Goal: Use online tool/utility: Utilize a website feature to perform a specific function

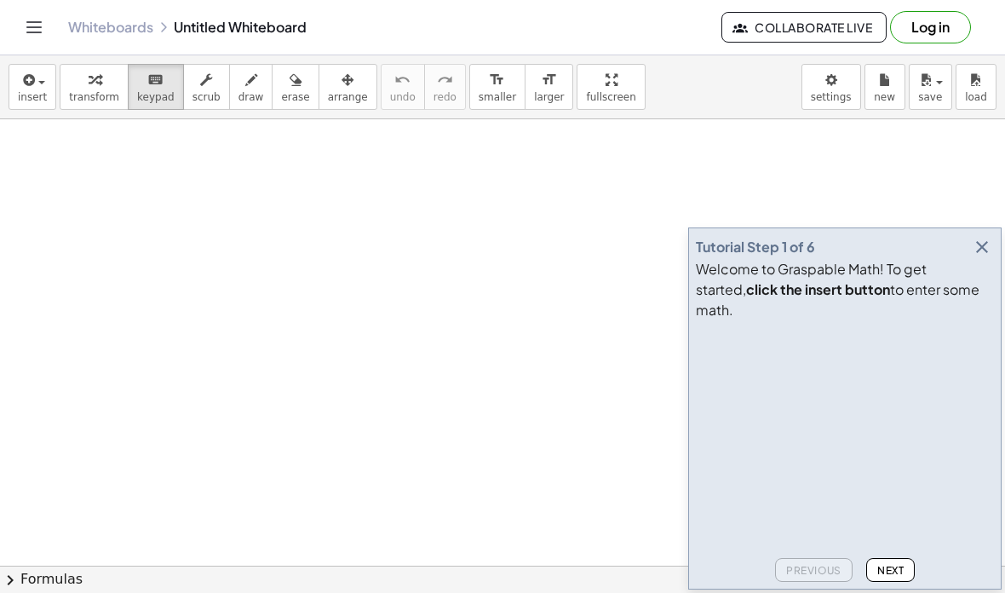
click at [983, 257] on icon "button" at bounding box center [982, 247] width 20 height 20
click at [976, 257] on icon "button" at bounding box center [982, 247] width 20 height 20
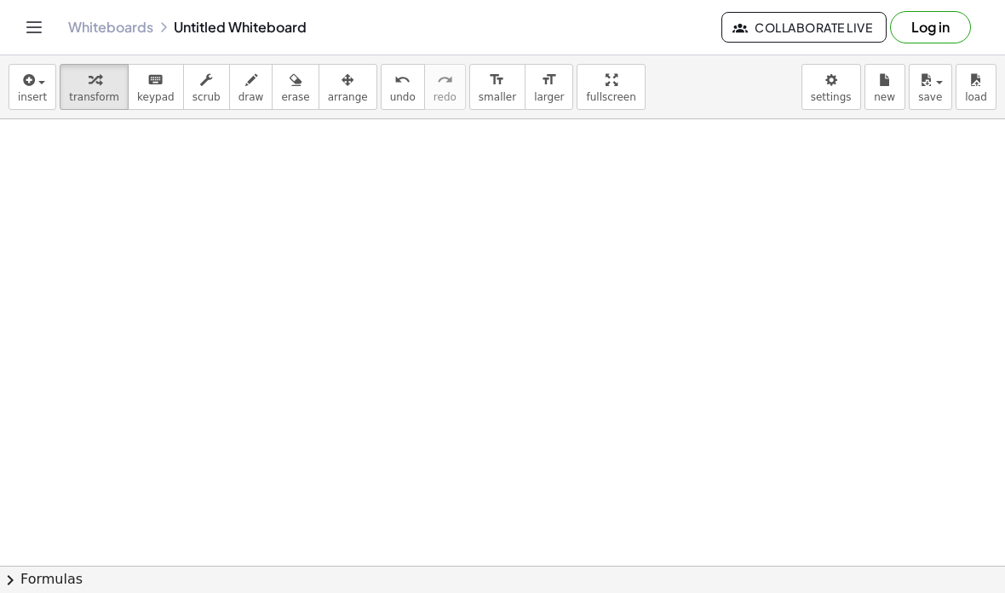
click at [54, 84] on button "insert" at bounding box center [33, 87] width 48 height 46
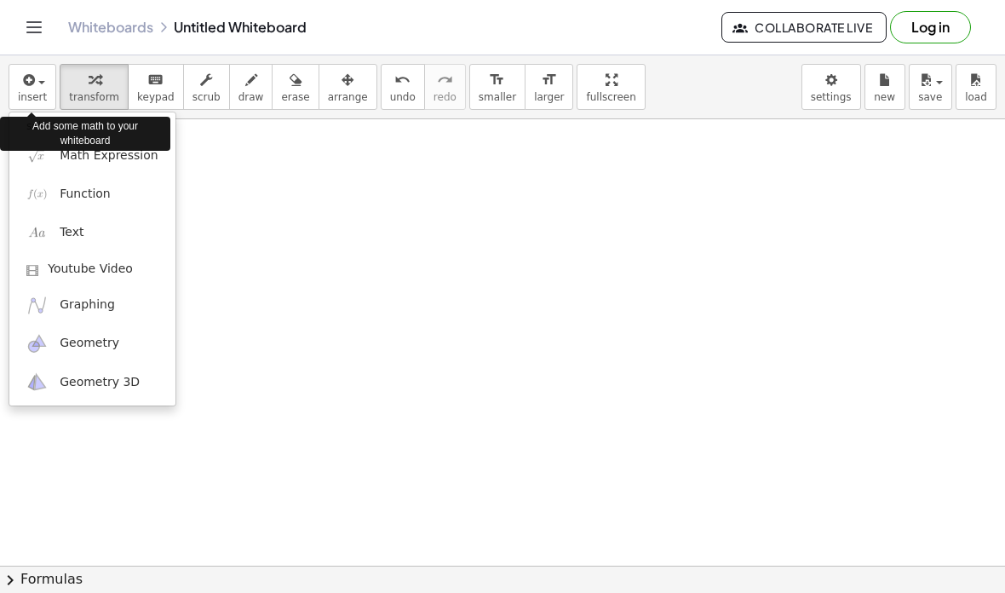
click at [135, 170] on link "Math Expression" at bounding box center [92, 155] width 166 height 38
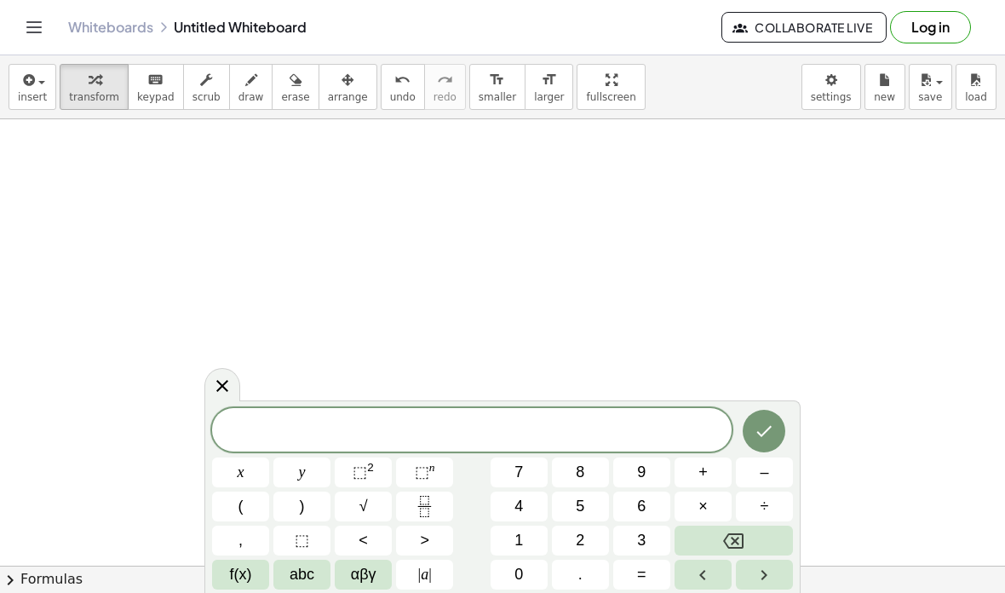
click at [546, 418] on div at bounding box center [472, 429] width 520 height 43
click at [484, 436] on span "​" at bounding box center [472, 432] width 520 height 24
click at [521, 469] on span "7" at bounding box center [519, 472] width 9 height 23
click at [746, 539] on button "Backspace" at bounding box center [734, 541] width 118 height 30
click at [243, 465] on span "x" at bounding box center [241, 472] width 7 height 23
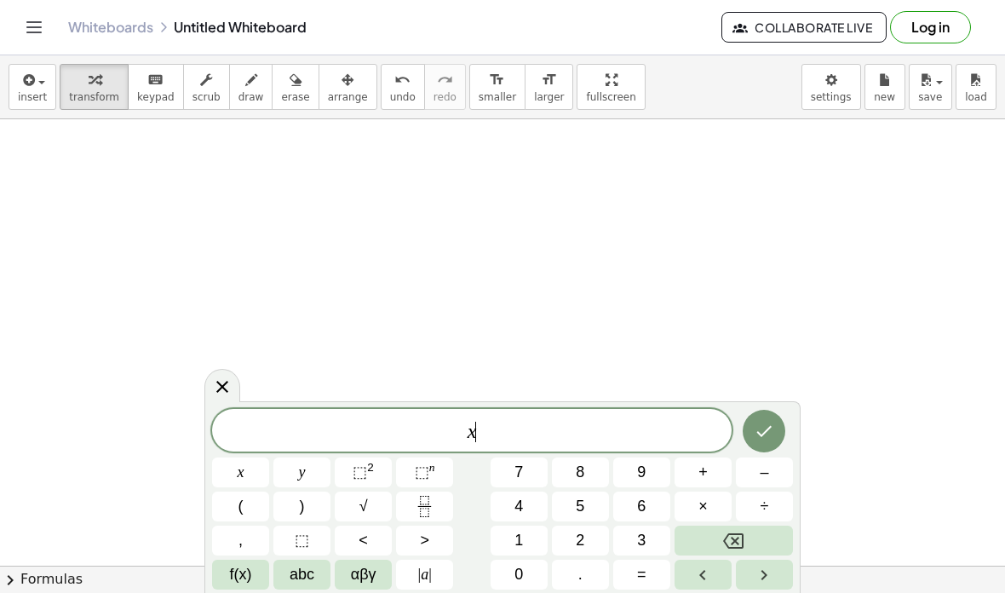
click at [367, 473] on sup "2" at bounding box center [370, 467] width 7 height 13
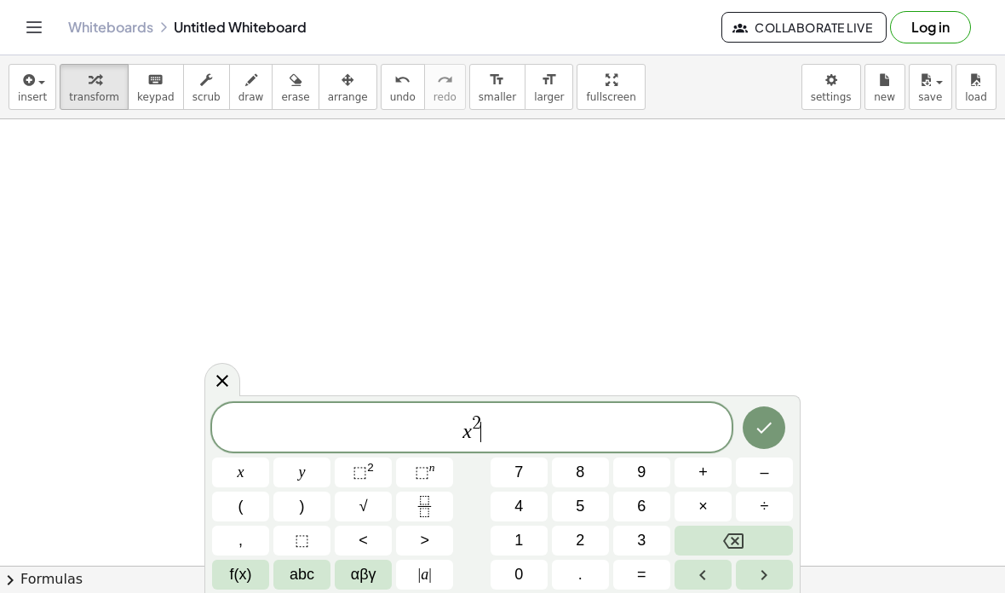
click at [713, 479] on button "+" at bounding box center [703, 472] width 57 height 30
click at [250, 480] on button "x" at bounding box center [240, 472] width 57 height 30
click at [745, 529] on button "Backspace" at bounding box center [734, 541] width 118 height 30
click at [738, 532] on icon "Backspace" at bounding box center [733, 541] width 20 height 20
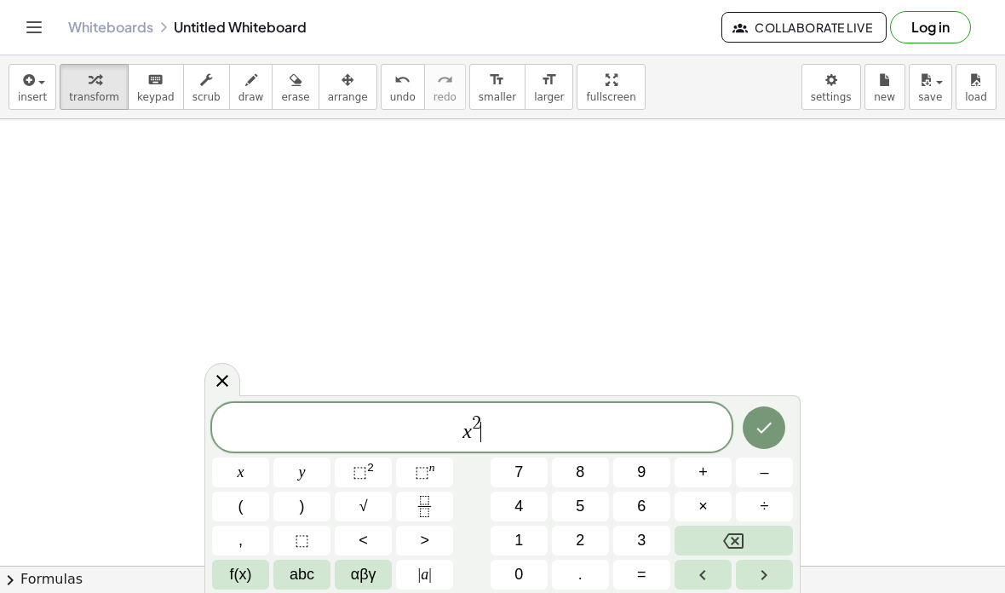
click at [737, 532] on icon "Backspace" at bounding box center [733, 541] width 20 height 20
click at [739, 532] on icon "Backspace" at bounding box center [733, 541] width 20 height 20
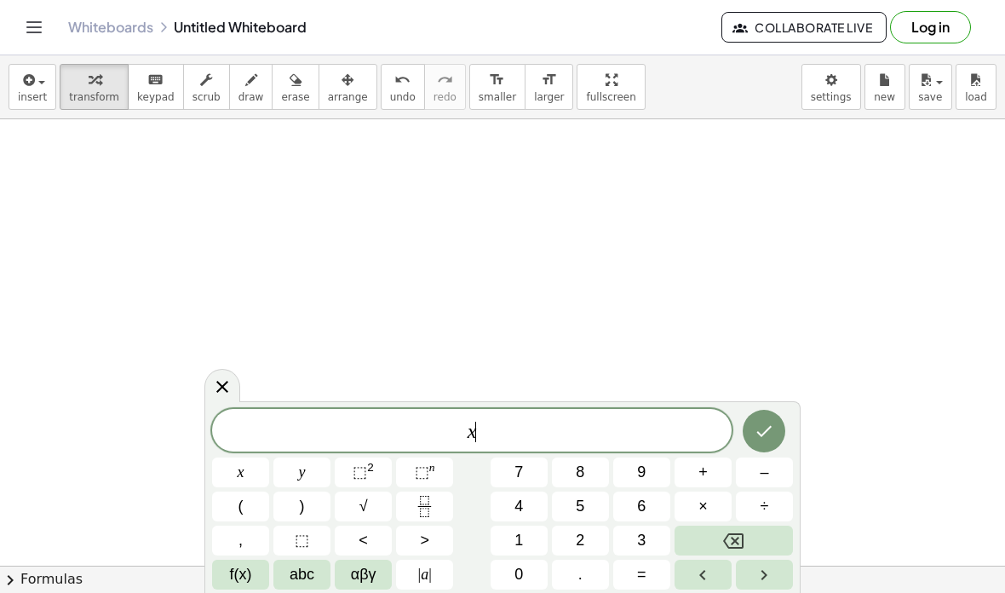
click at [739, 532] on icon "Backspace" at bounding box center [733, 541] width 20 height 20
click at [734, 533] on icon "Backspace" at bounding box center [733, 540] width 20 height 15
click at [734, 532] on icon "Backspace" at bounding box center [733, 541] width 20 height 20
click at [735, 538] on icon "Backspace" at bounding box center [733, 541] width 20 height 20
click at [734, 537] on icon "Backspace" at bounding box center [733, 541] width 20 height 20
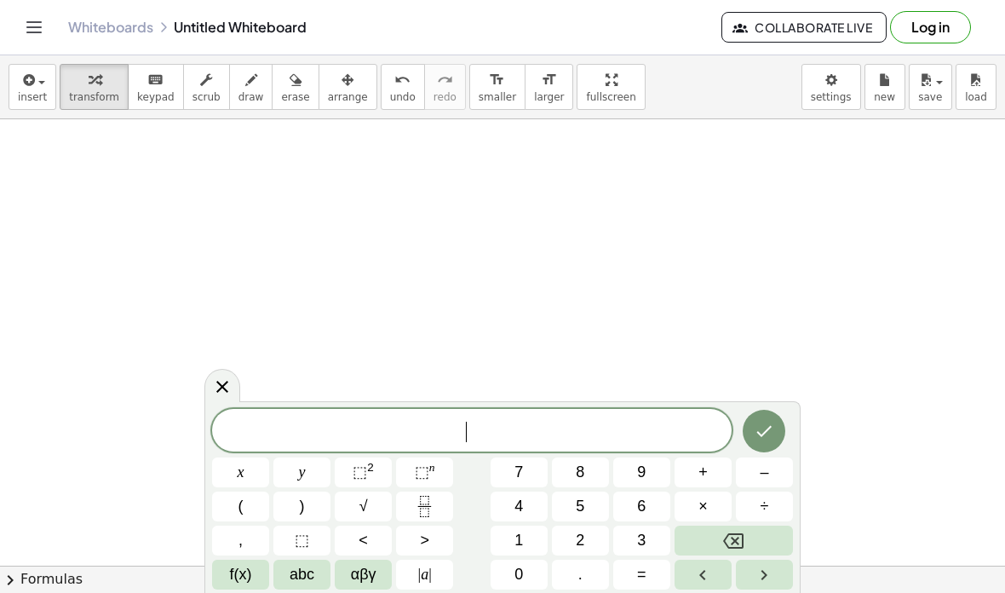
click at [734, 535] on icon "Backspace" at bounding box center [733, 541] width 20 height 20
click at [244, 460] on button "x" at bounding box center [240, 472] width 57 height 30
click at [373, 471] on sup "2" at bounding box center [370, 467] width 7 height 13
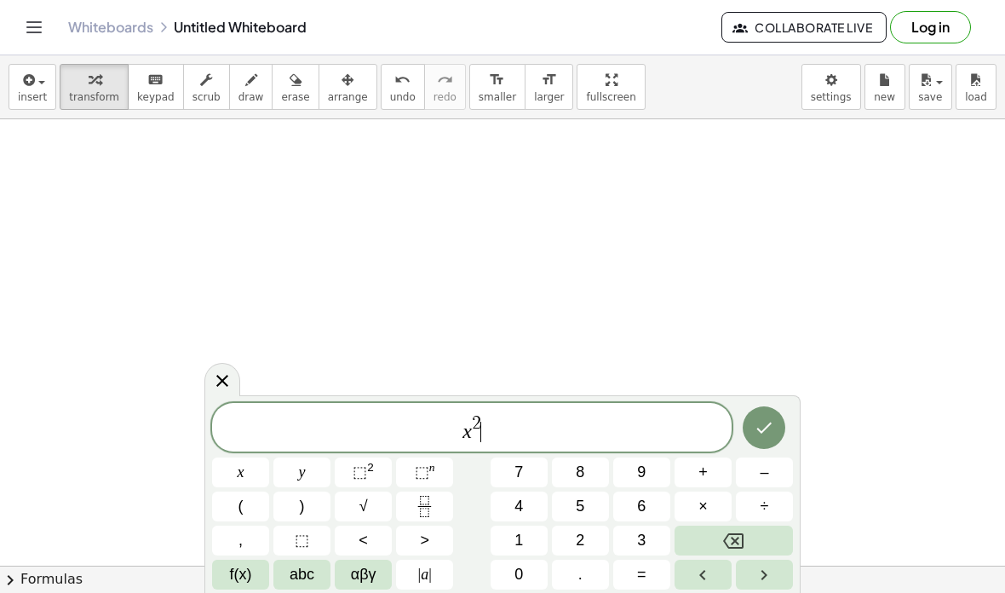
click at [708, 469] on span "+" at bounding box center [703, 472] width 9 height 23
click at [645, 500] on span "6" at bounding box center [641, 506] width 9 height 23
click at [250, 469] on button "x" at bounding box center [240, 472] width 57 height 30
click at [691, 486] on button "+" at bounding box center [703, 472] width 57 height 30
click at [583, 509] on span "5" at bounding box center [580, 506] width 9 height 23
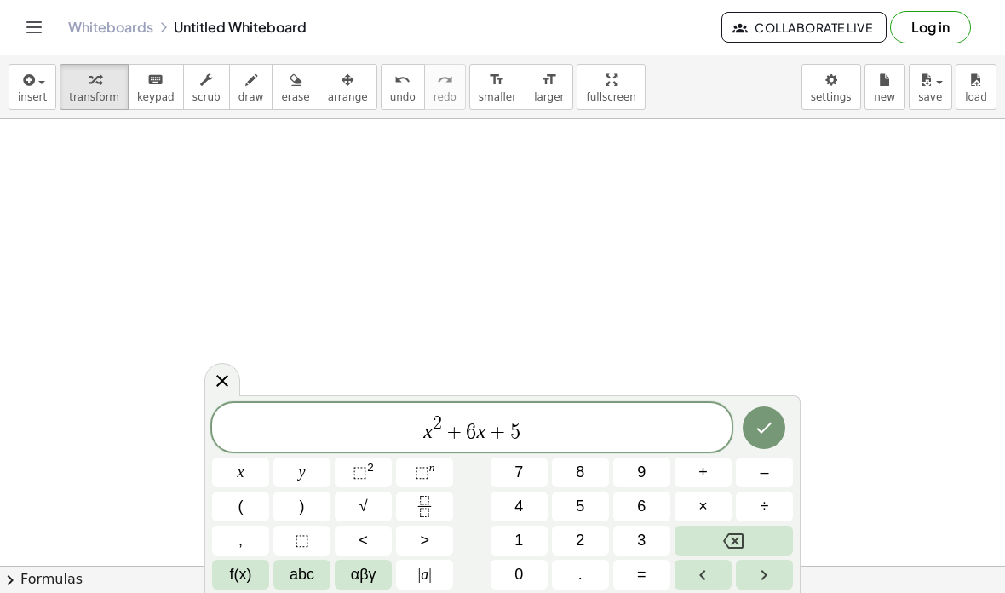
click at [655, 567] on button "=" at bounding box center [641, 575] width 57 height 30
click at [525, 567] on button "0" at bounding box center [519, 575] width 57 height 30
click at [760, 423] on icon "Done" at bounding box center [764, 427] width 20 height 20
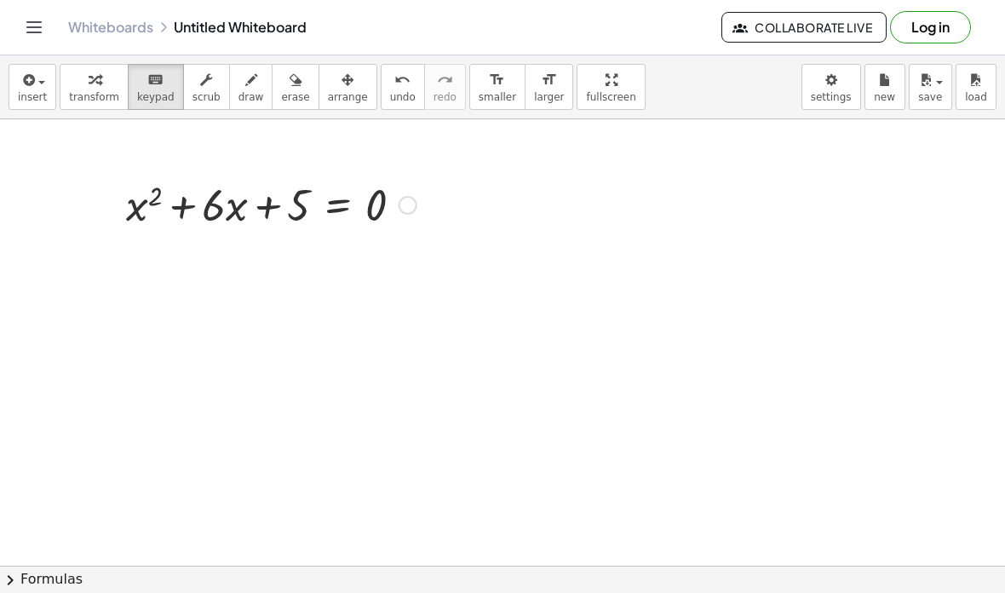
click at [30, 78] on icon "button" at bounding box center [27, 80] width 15 height 20
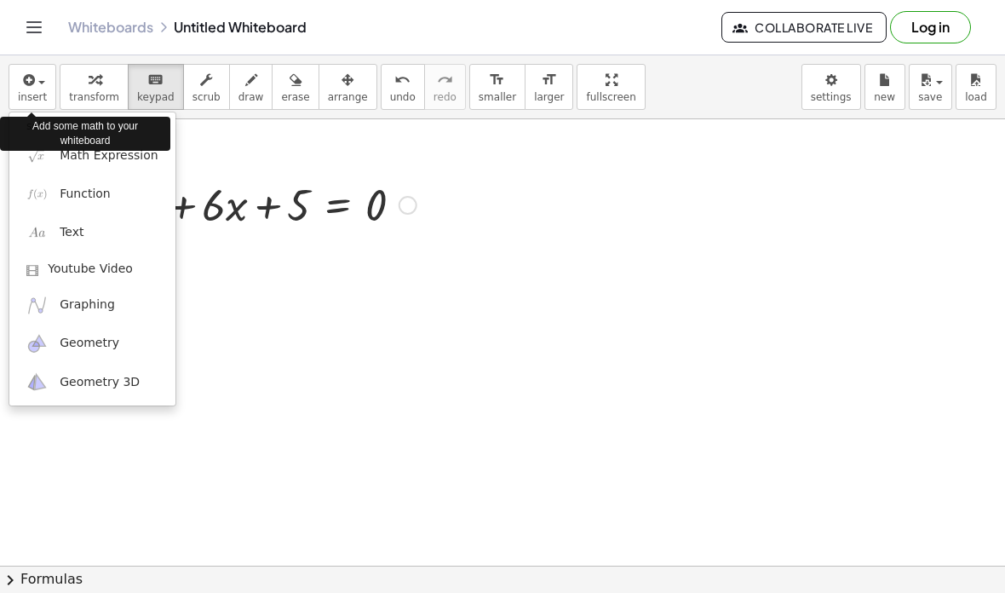
click at [86, 149] on div "Add some math to your whiteboard" at bounding box center [85, 134] width 170 height 34
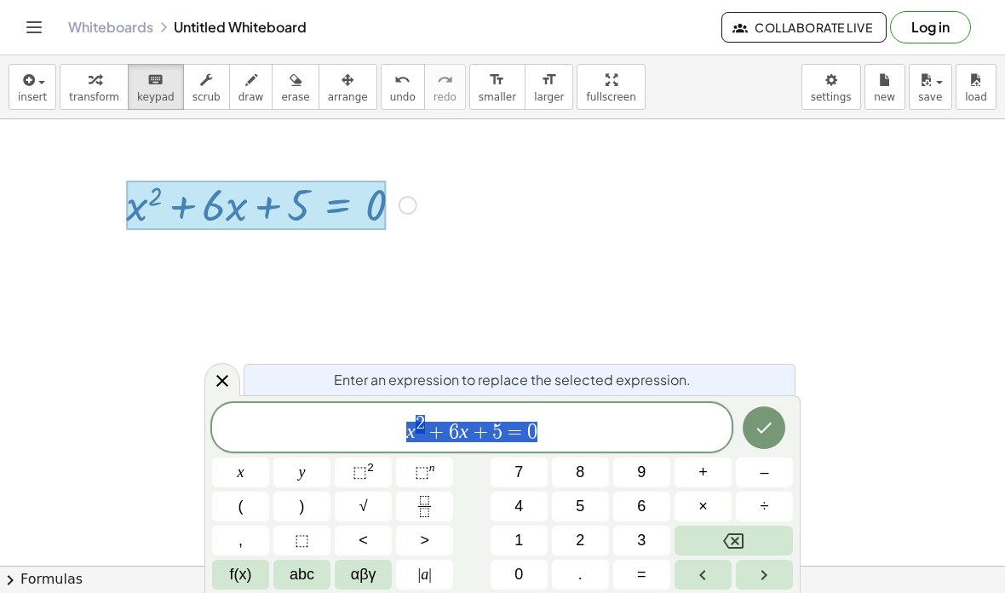
click at [757, 539] on button "Backspace" at bounding box center [734, 541] width 118 height 30
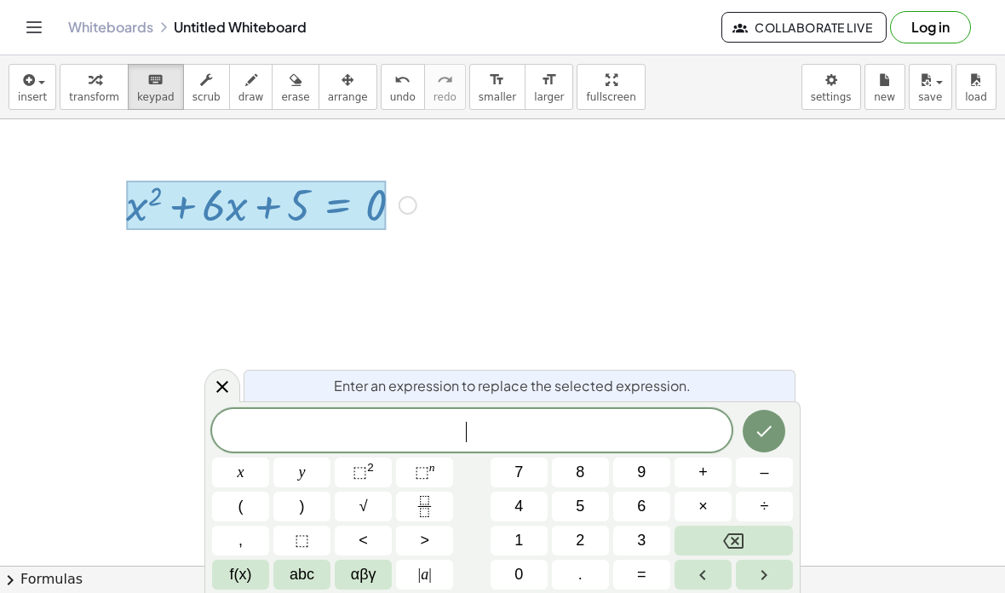
click at [245, 469] on button "x" at bounding box center [240, 472] width 57 height 30
click at [374, 469] on sup "2" at bounding box center [370, 467] width 7 height 13
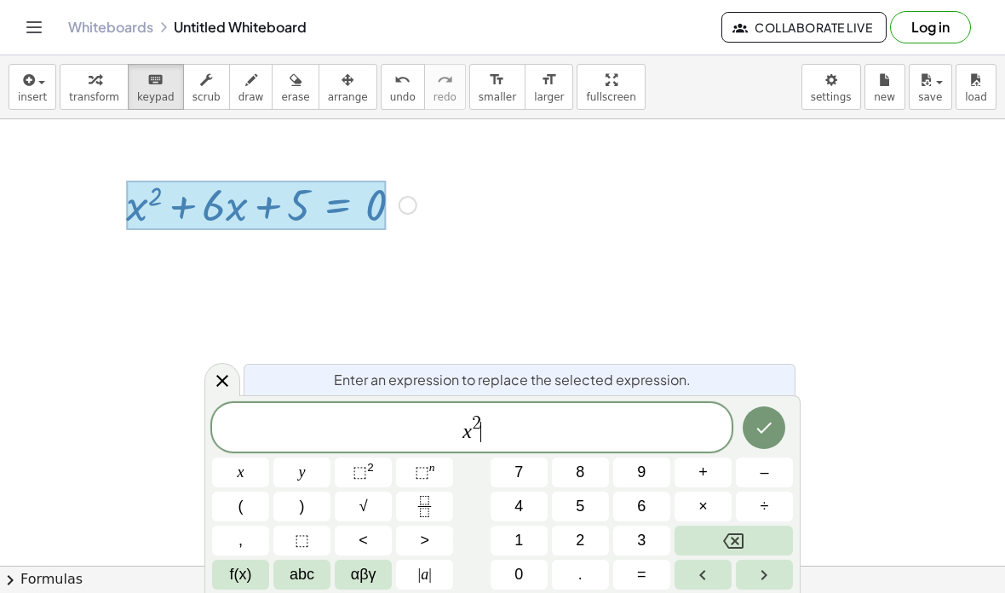
click at [704, 469] on span "+" at bounding box center [703, 472] width 9 height 23
click at [524, 511] on button "4" at bounding box center [519, 507] width 57 height 30
click at [246, 459] on button "x" at bounding box center [240, 472] width 57 height 30
click at [782, 465] on button "–" at bounding box center [764, 472] width 57 height 30
click at [515, 503] on span "4" at bounding box center [519, 506] width 9 height 23
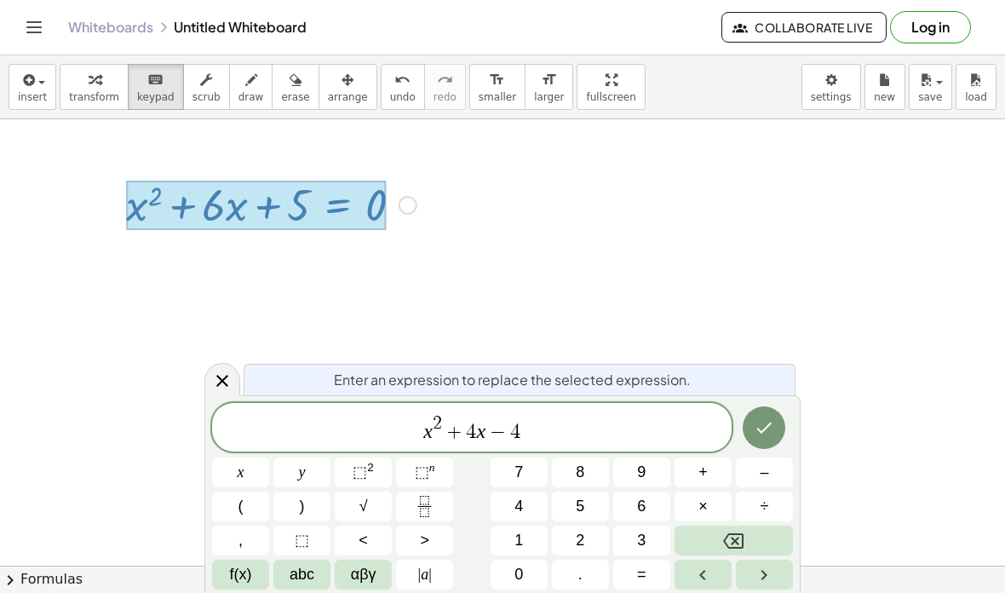
click at [653, 572] on button "=" at bounding box center [641, 575] width 57 height 30
click at [522, 568] on span "0" at bounding box center [519, 574] width 9 height 23
click at [760, 438] on icon "Done" at bounding box center [764, 427] width 20 height 20
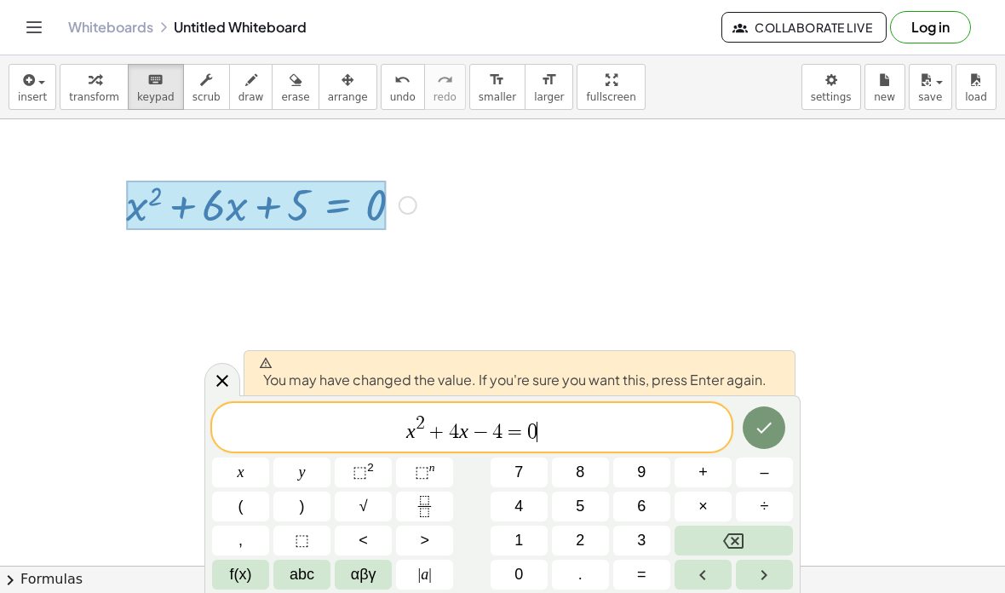
click at [761, 430] on icon "Done" at bounding box center [764, 428] width 15 height 11
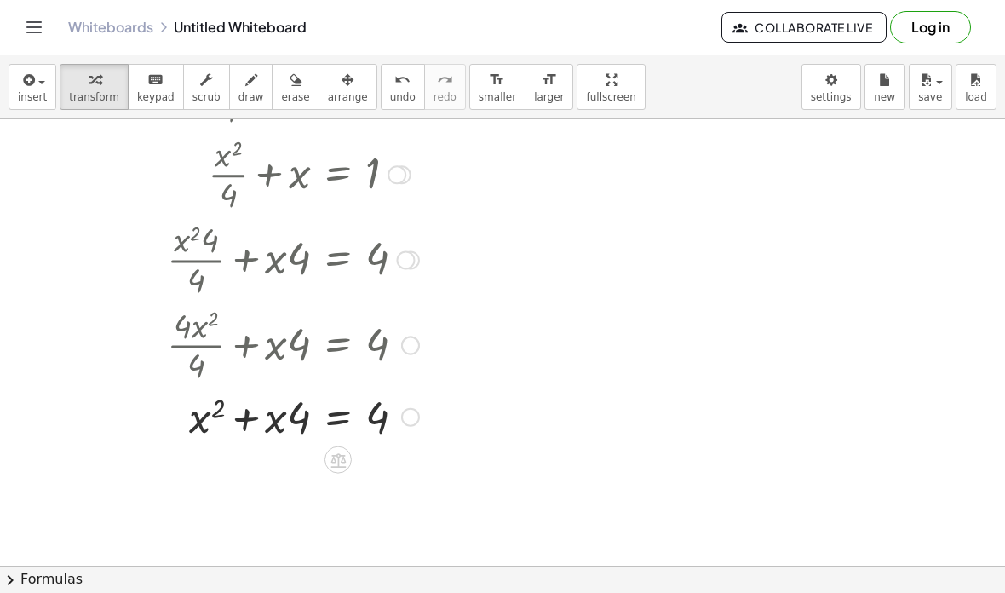
scroll to position [481, 0]
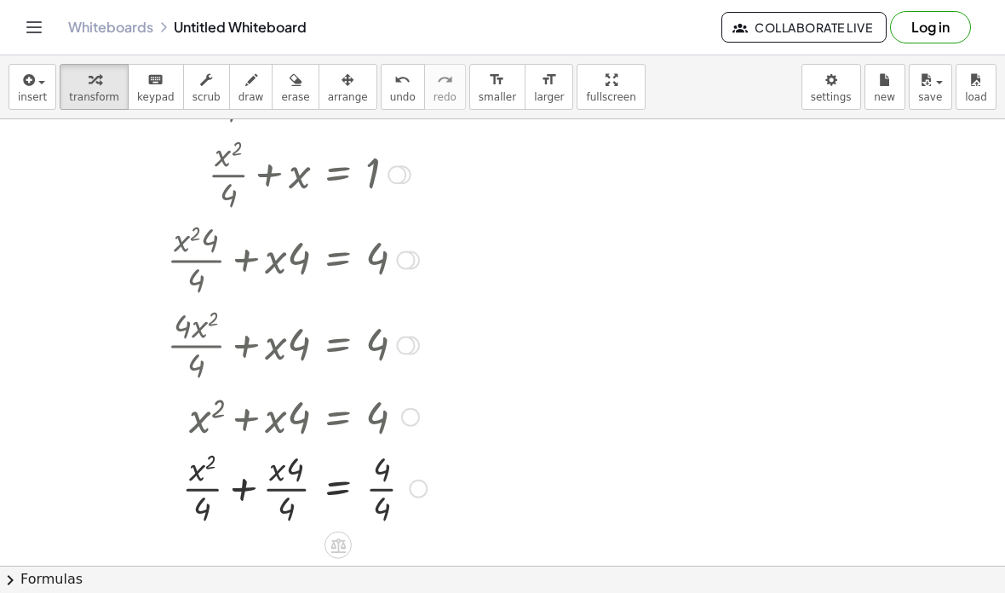
click at [199, 399] on div at bounding box center [244, 416] width 365 height 58
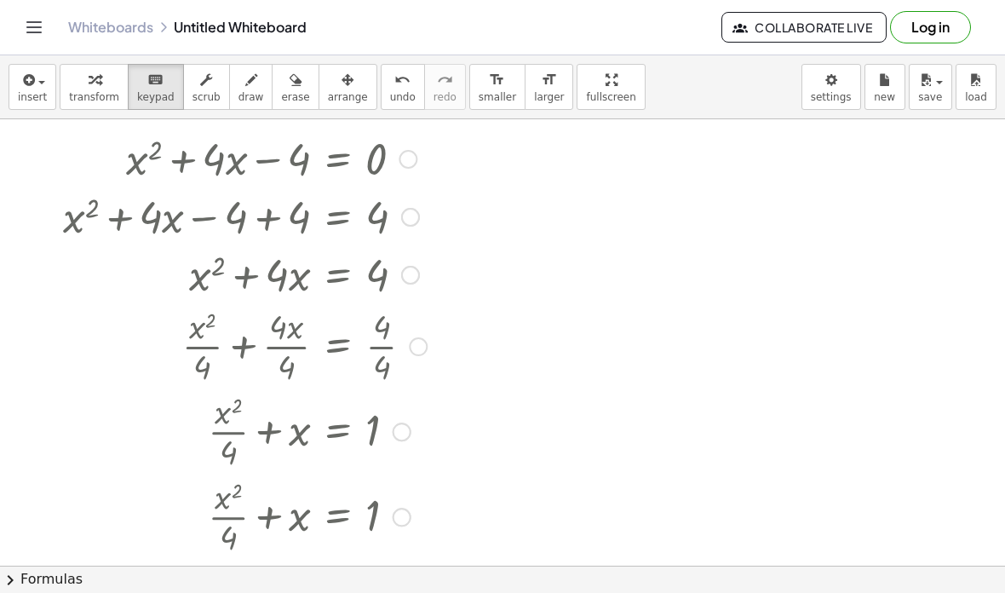
scroll to position [0, 0]
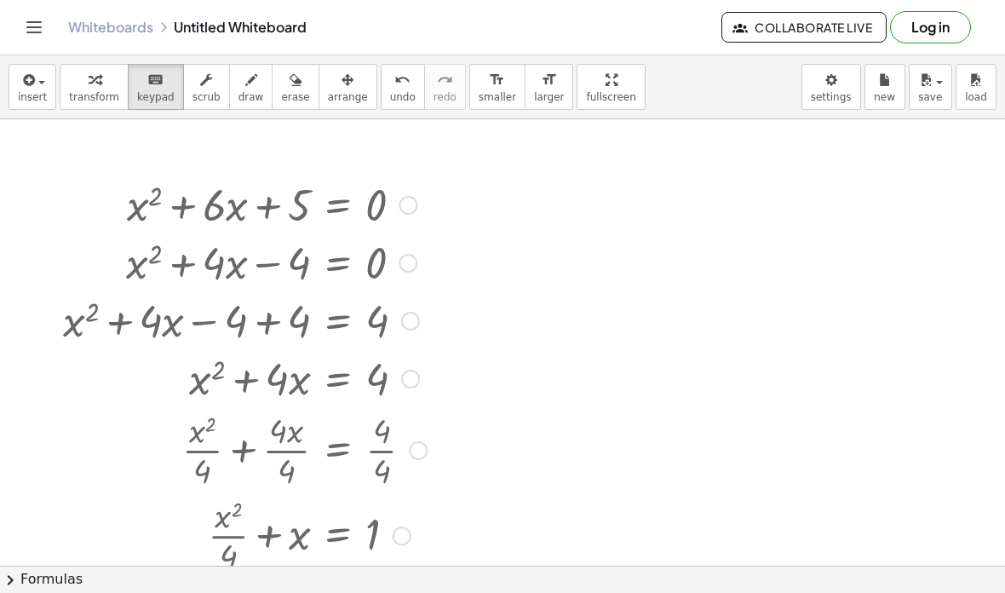
click at [396, 215] on div at bounding box center [245, 204] width 381 height 58
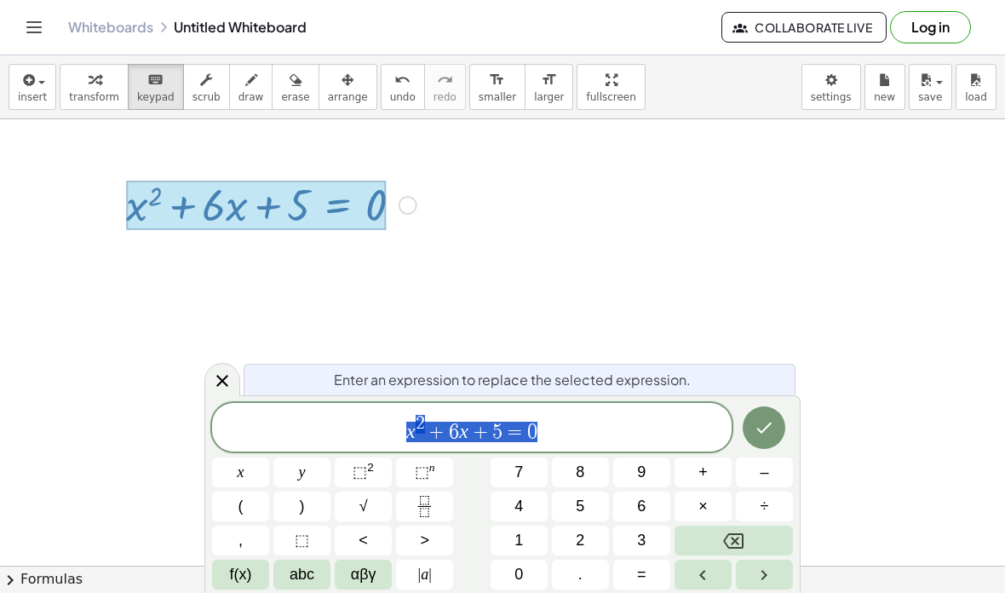
click at [564, 428] on span "x 2 + 6 x + 5 = 0" at bounding box center [472, 428] width 520 height 31
click at [563, 427] on span "x 2 + 6 x + 5 = 0 ​" at bounding box center [472, 428] width 520 height 31
click at [739, 534] on icon "Backspace" at bounding box center [733, 540] width 20 height 15
click at [732, 539] on icon "Backspace" at bounding box center [733, 541] width 20 height 20
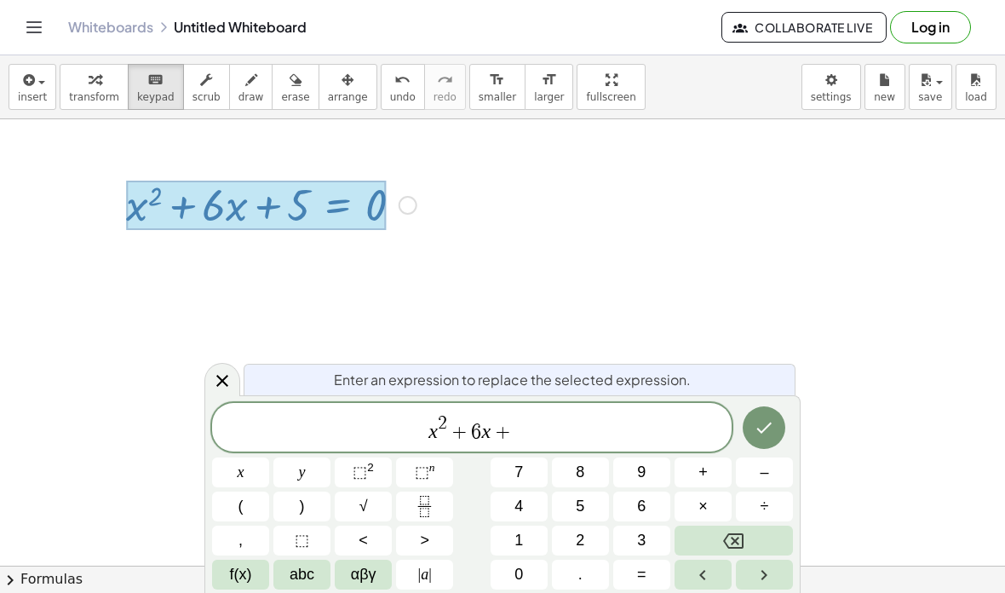
click at [735, 543] on icon "Backspace" at bounding box center [733, 541] width 20 height 20
click at [734, 543] on icon "Backspace" at bounding box center [733, 540] width 20 height 15
click at [732, 539] on icon "Backspace" at bounding box center [733, 541] width 20 height 20
click at [731, 539] on icon "Backspace" at bounding box center [733, 541] width 20 height 20
click at [735, 537] on icon "Backspace" at bounding box center [733, 541] width 20 height 20
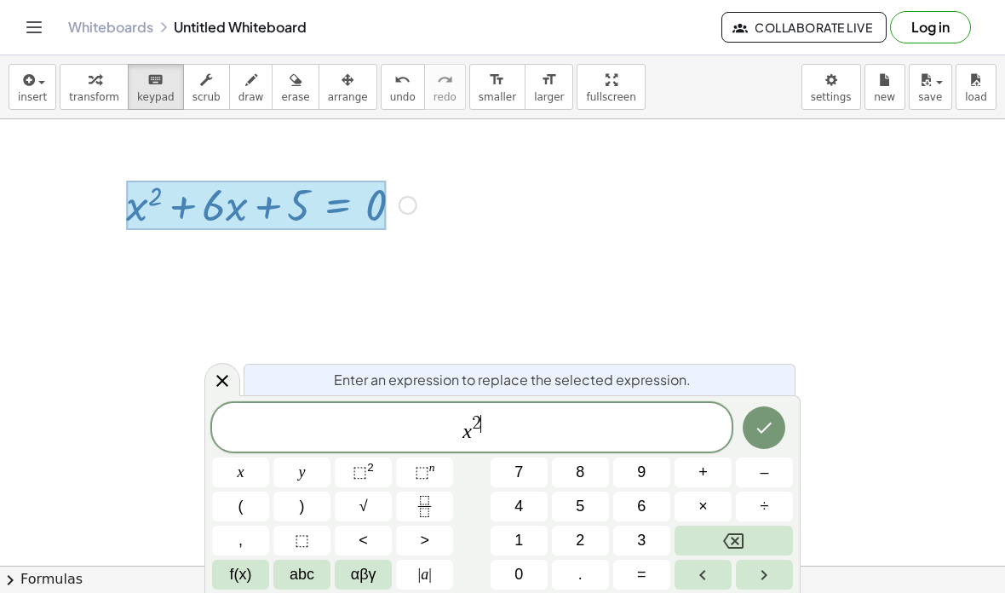
click at [735, 536] on icon "Backspace" at bounding box center [733, 541] width 20 height 20
click at [737, 534] on icon "Backspace" at bounding box center [733, 540] width 20 height 15
click at [737, 533] on icon "Backspace" at bounding box center [733, 540] width 20 height 15
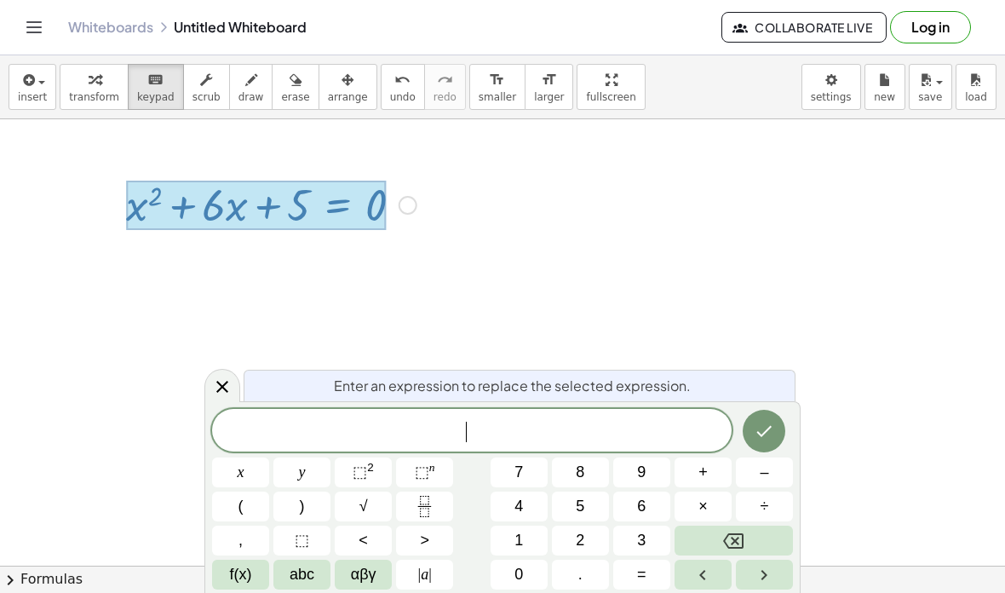
click at [734, 533] on icon "Backspace" at bounding box center [733, 540] width 20 height 15
click at [738, 532] on icon "Backspace" at bounding box center [733, 541] width 20 height 20
click at [230, 467] on button "x" at bounding box center [240, 472] width 57 height 30
click at [371, 463] on sup "2" at bounding box center [370, 467] width 7 height 13
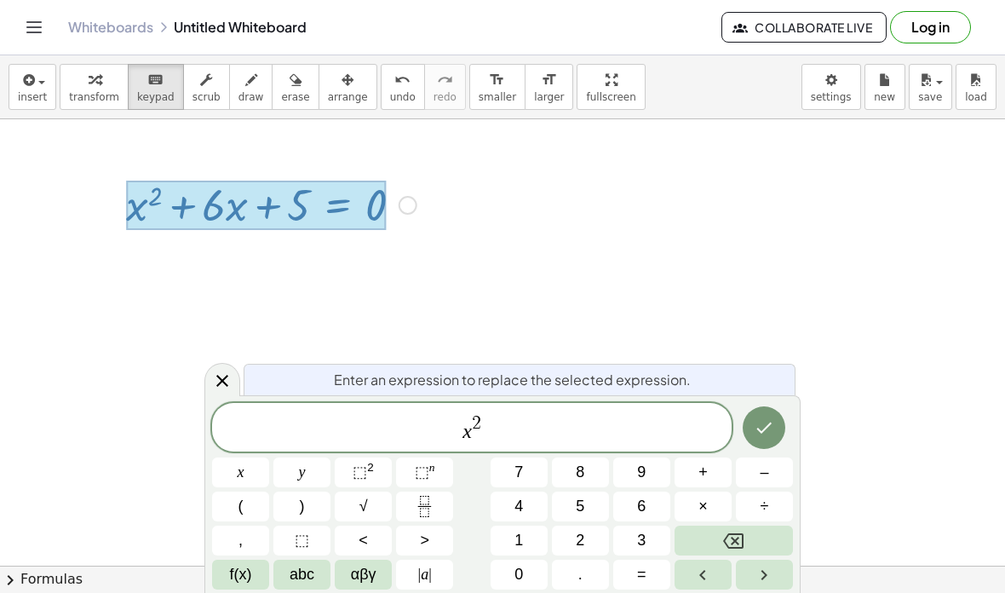
click at [704, 473] on span "+" at bounding box center [703, 472] width 9 height 23
click at [519, 506] on span "4" at bounding box center [519, 506] width 9 height 23
click at [250, 465] on button "x" at bounding box center [240, 472] width 57 height 30
click at [708, 473] on span "+" at bounding box center [703, 472] width 9 height 23
click at [518, 487] on button "7" at bounding box center [519, 472] width 57 height 30
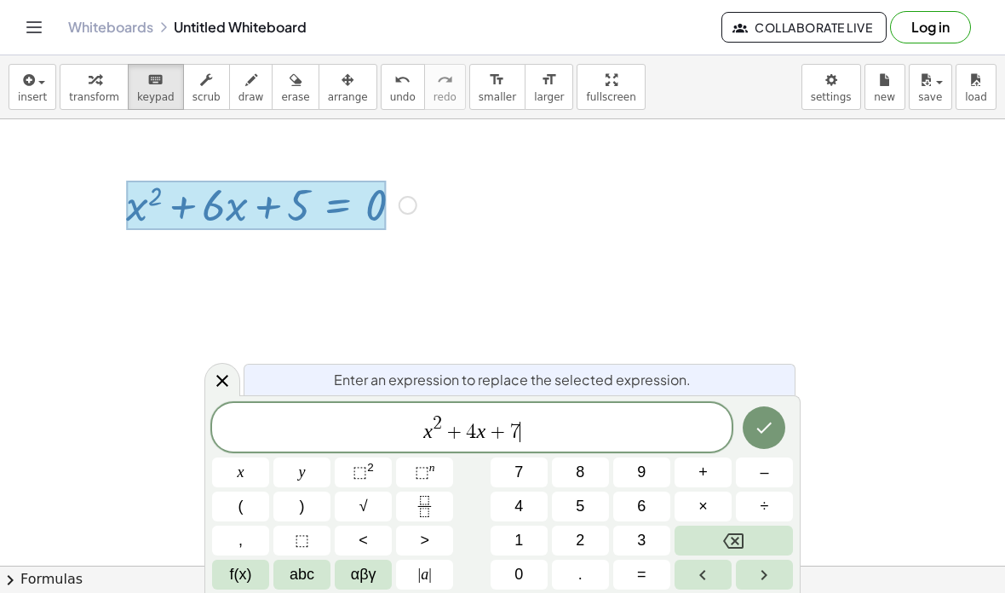
click at [651, 580] on button "=" at bounding box center [641, 575] width 57 height 30
click at [515, 560] on button "0" at bounding box center [519, 575] width 57 height 30
click at [725, 536] on icon "Backspace" at bounding box center [733, 541] width 20 height 20
click at [727, 535] on icon "Backspace" at bounding box center [733, 541] width 20 height 20
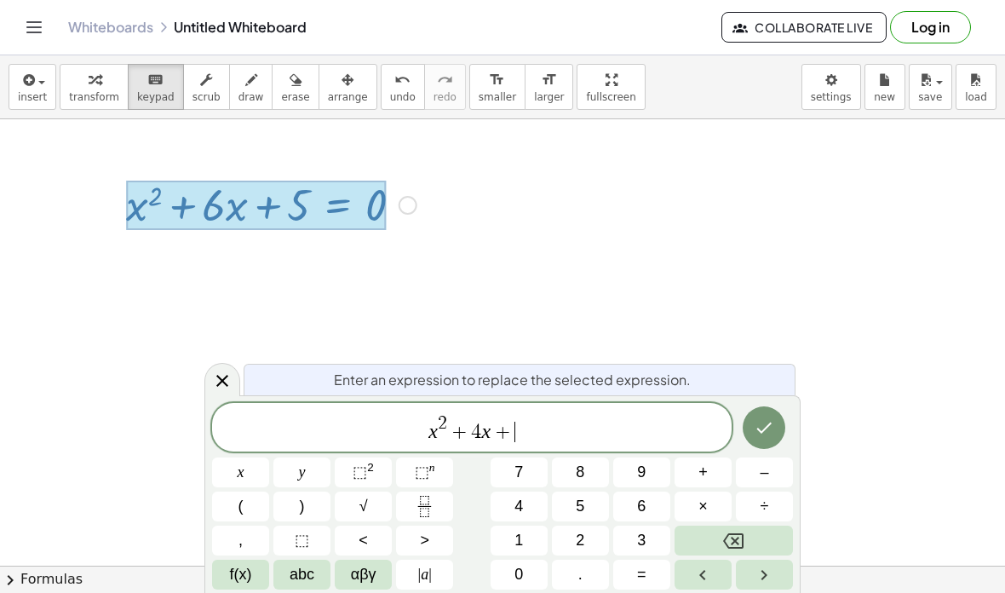
click at [727, 534] on icon "Backspace" at bounding box center [733, 541] width 20 height 20
click at [713, 474] on button "+" at bounding box center [703, 472] width 57 height 30
click at [509, 506] on button "4" at bounding box center [519, 507] width 57 height 30
click at [654, 570] on button "=" at bounding box center [641, 575] width 57 height 30
click at [522, 564] on span "0" at bounding box center [519, 574] width 9 height 23
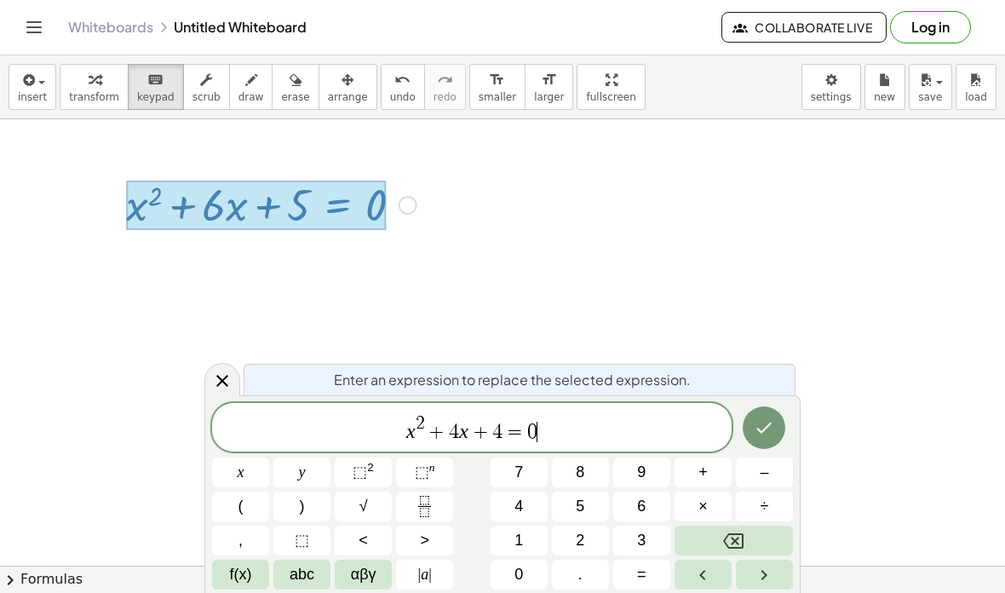
click at [769, 411] on button "Done" at bounding box center [764, 427] width 43 height 43
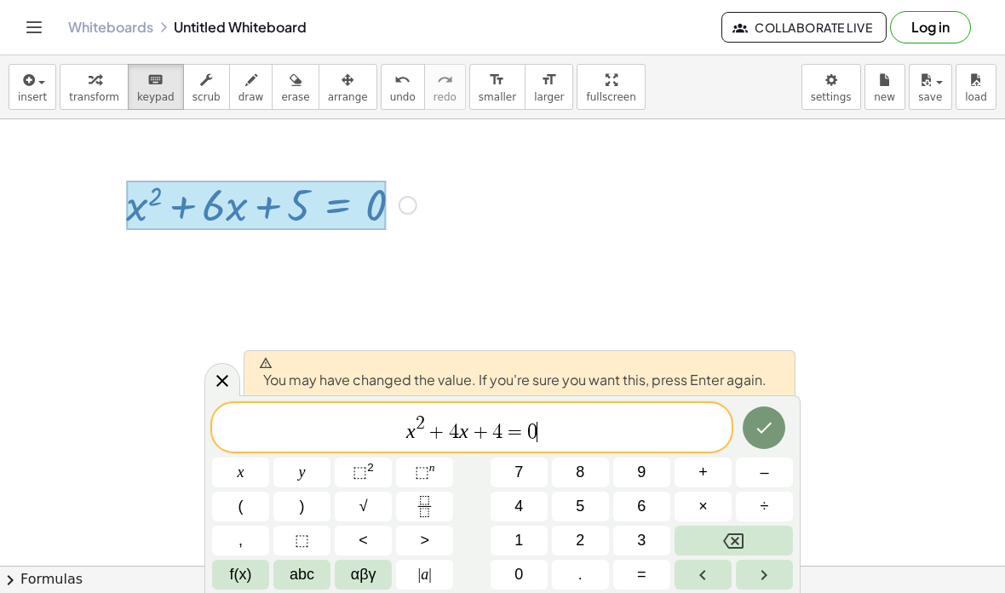
click at [763, 422] on icon "Done" at bounding box center [764, 427] width 20 height 20
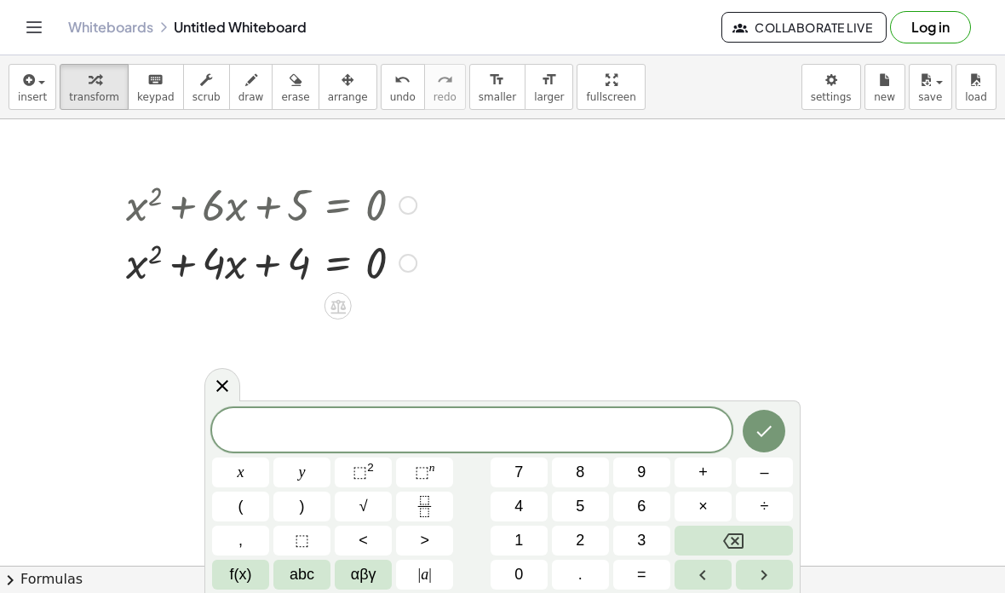
click at [223, 399] on div at bounding box center [222, 384] width 36 height 33
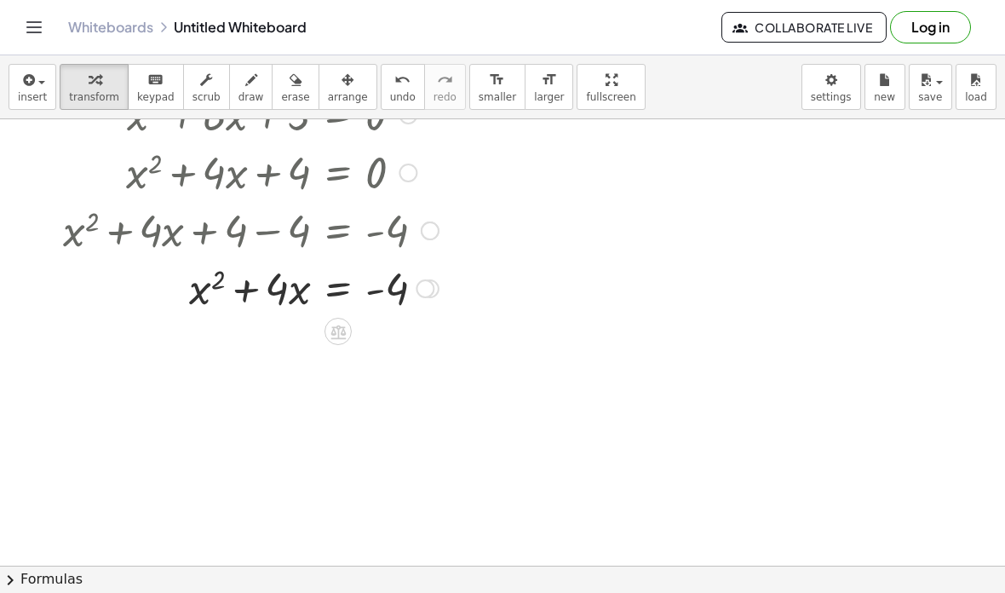
scroll to position [92, 0]
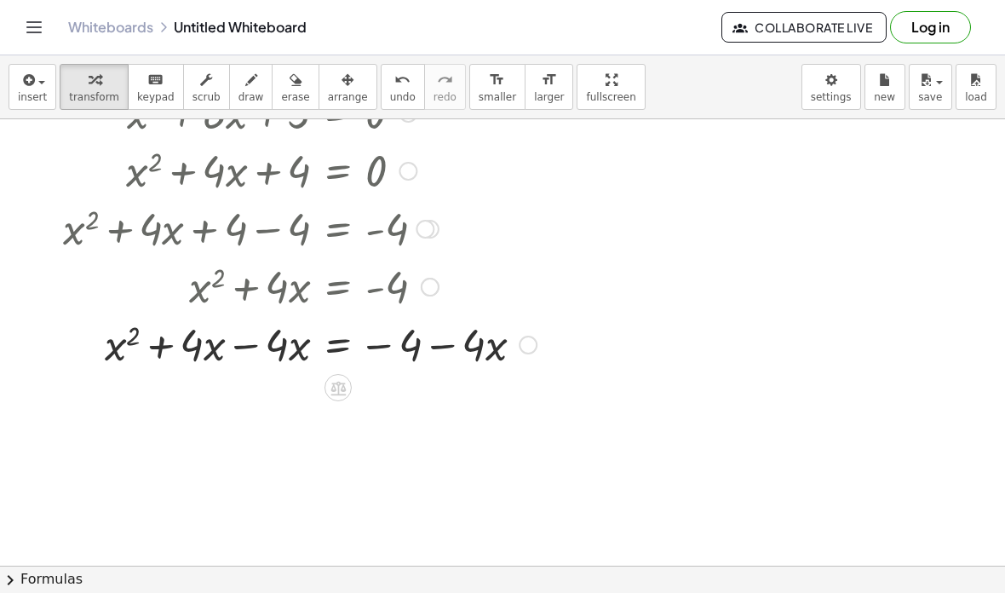
click at [389, 288] on div at bounding box center [300, 285] width 491 height 58
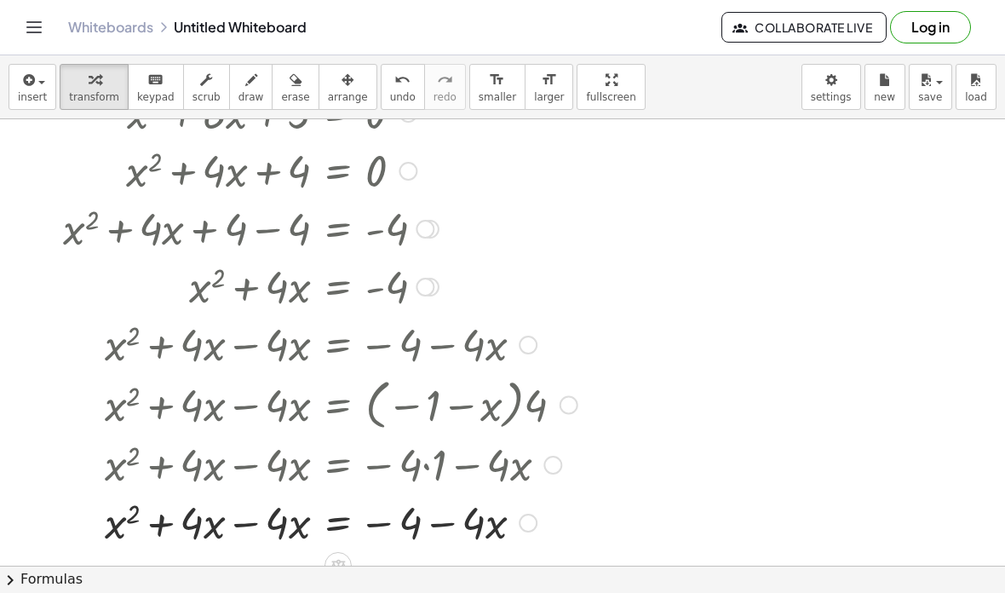
click at [390, 464] on div at bounding box center [333, 463] width 556 height 58
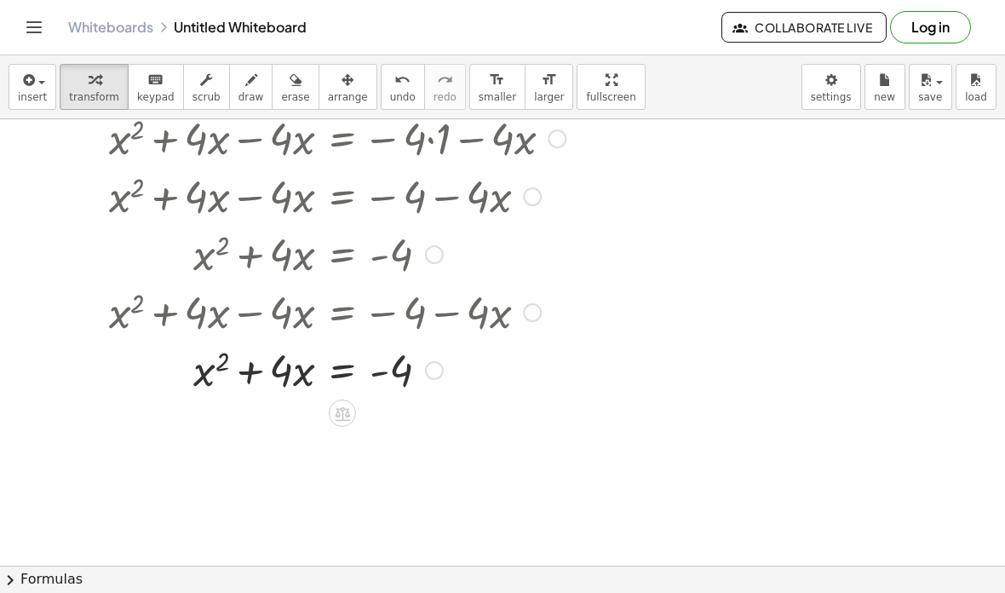
scroll to position [393, 0]
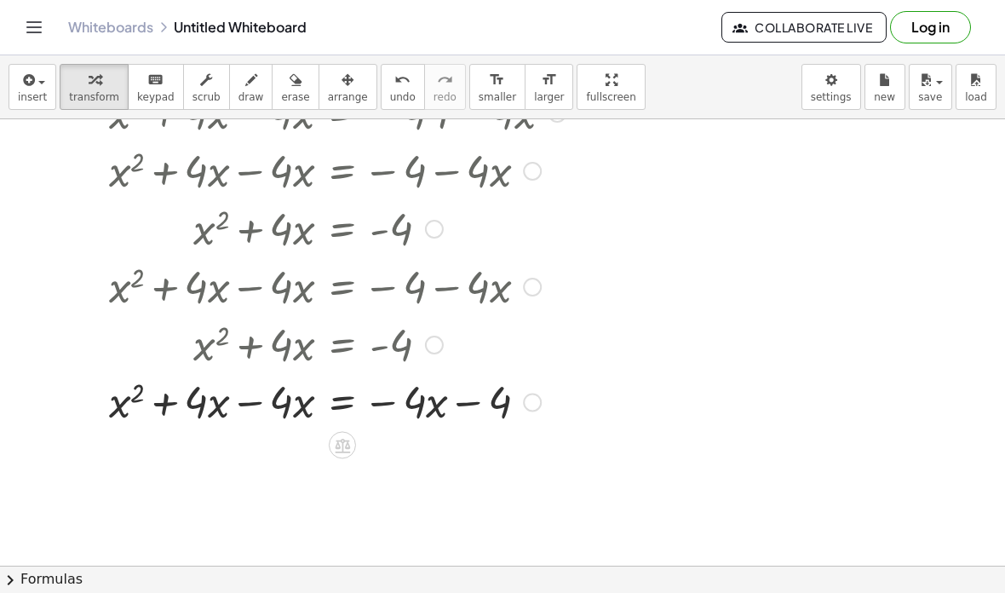
click at [257, 343] on div at bounding box center [318, 343] width 348 height 58
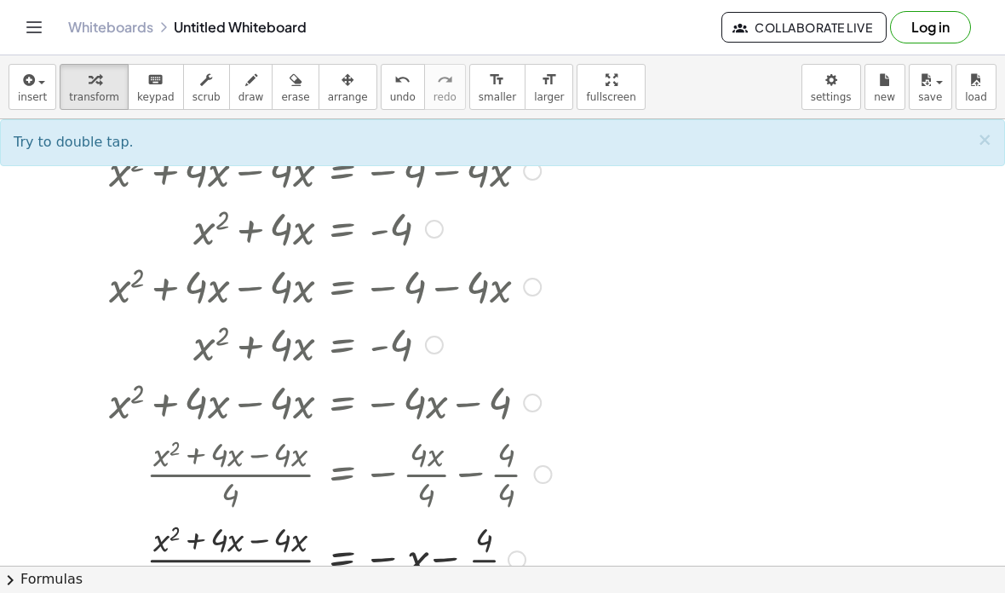
click at [489, 469] on div at bounding box center [337, 472] width 557 height 85
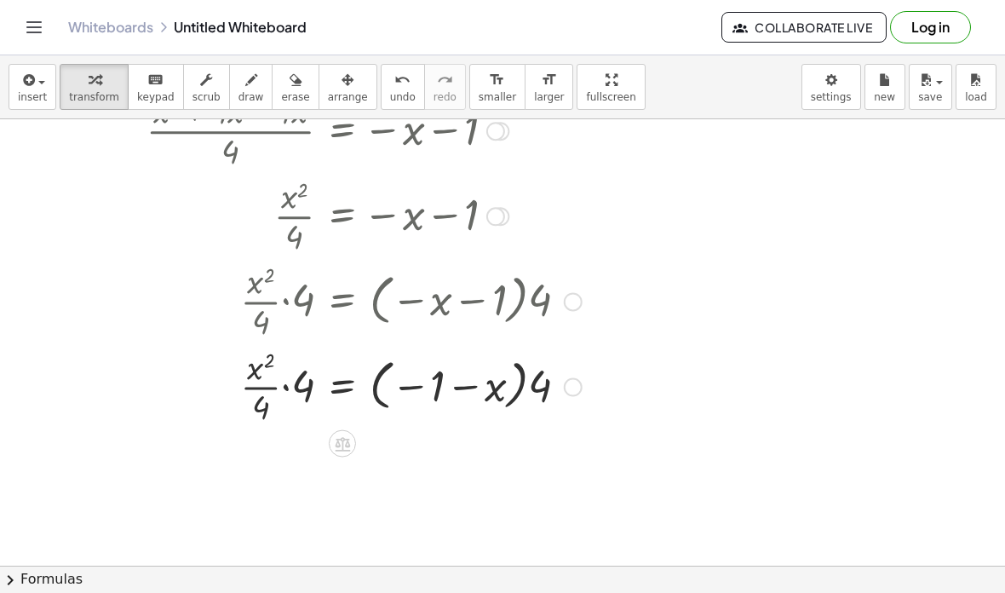
scroll to position [820, 0]
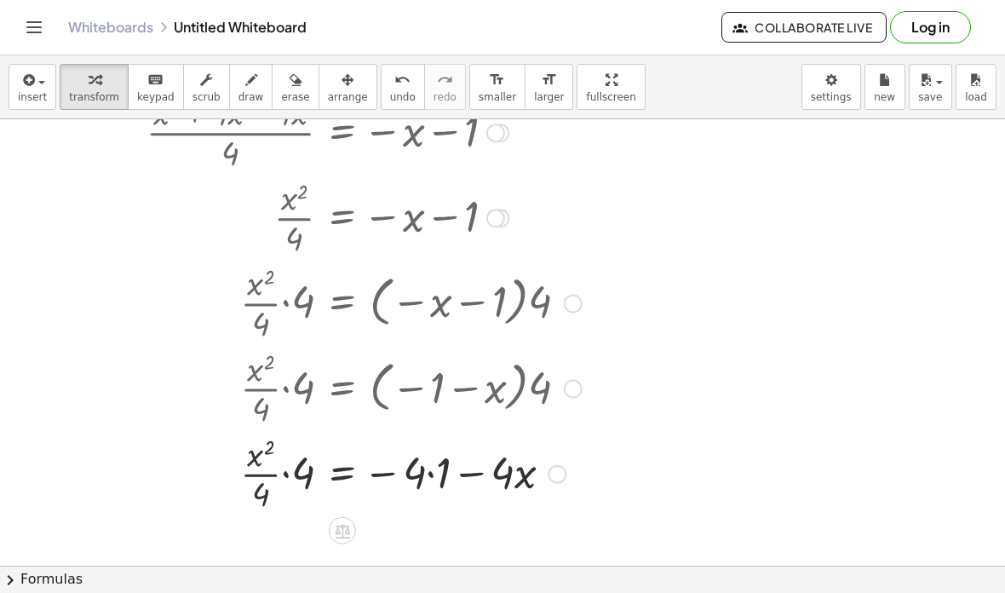
click at [423, 414] on div at bounding box center [332, 387] width 547 height 85
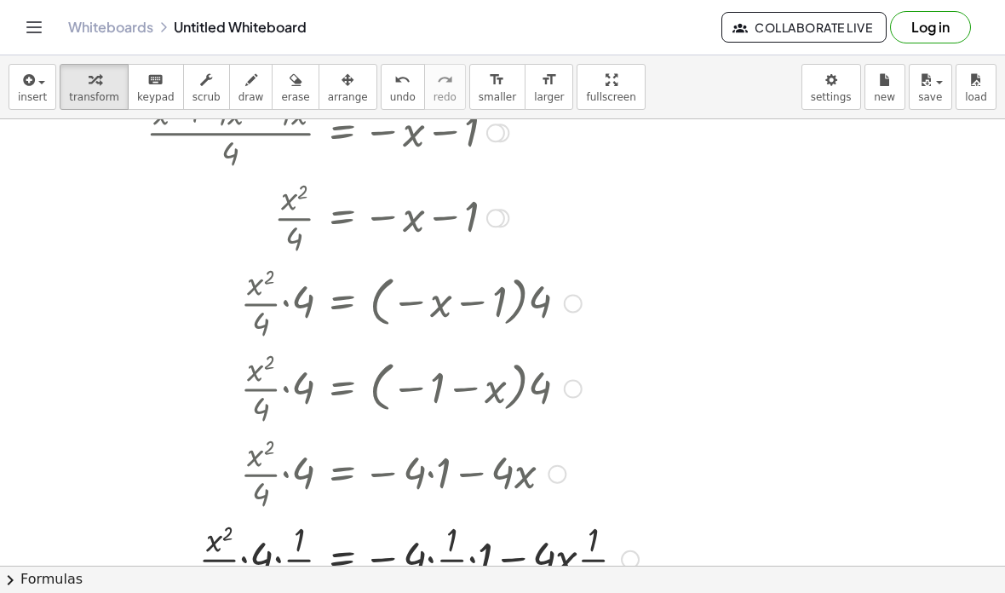
click at [253, 475] on div at bounding box center [353, 472] width 589 height 85
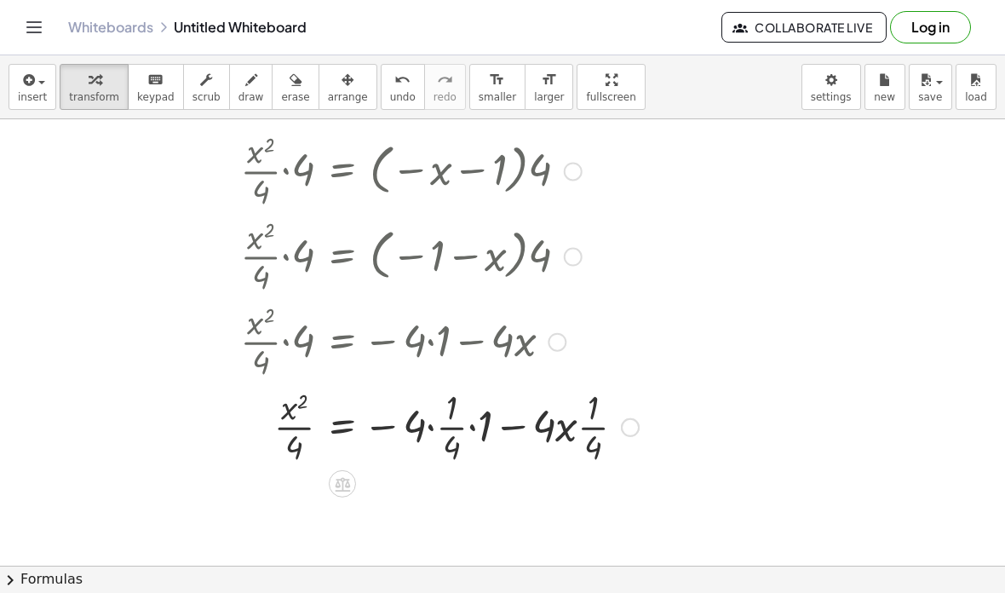
scroll to position [952, 0]
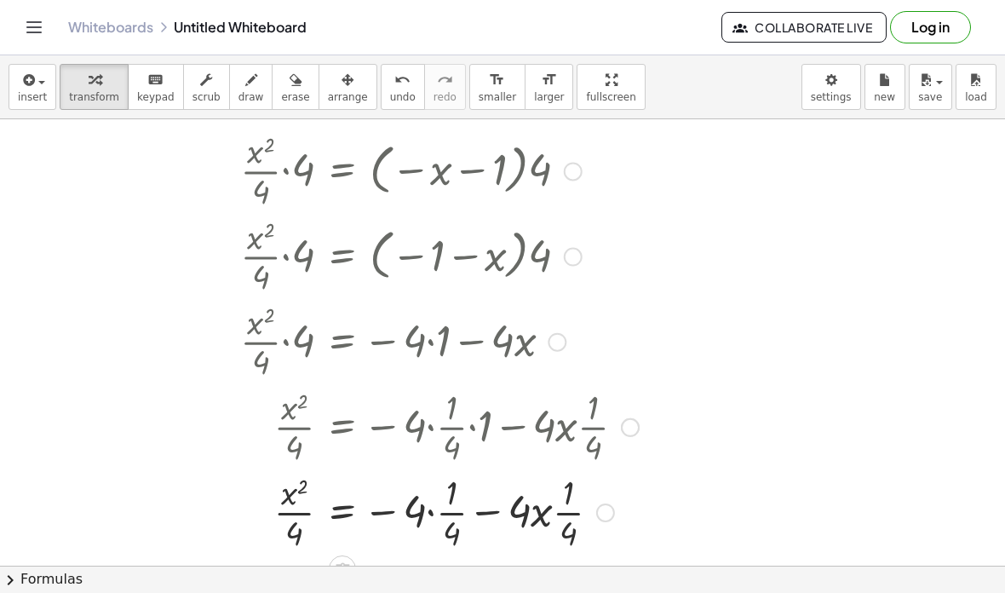
click at [425, 433] on div at bounding box center [353, 425] width 589 height 85
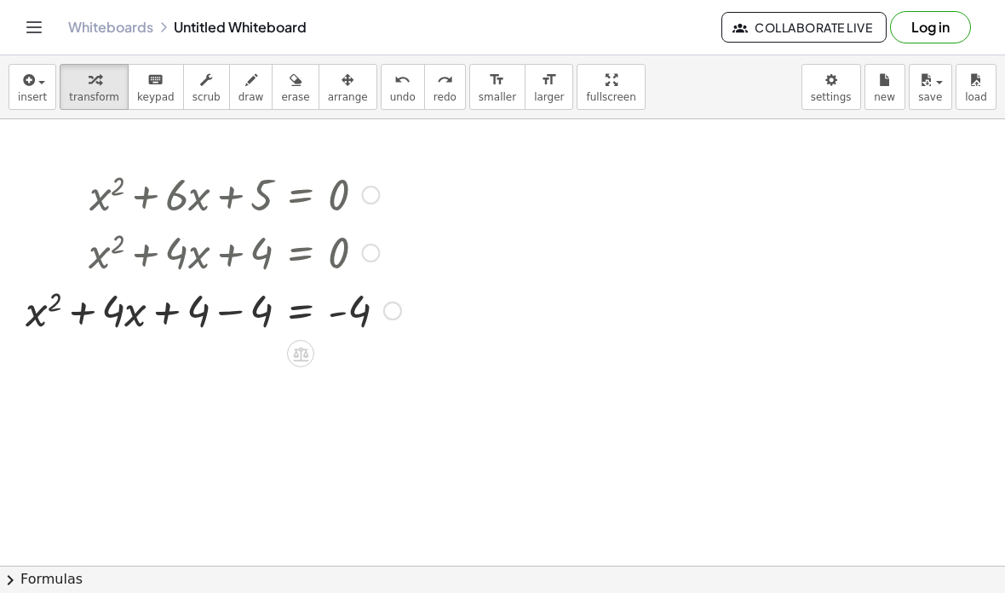
scroll to position [9, 0]
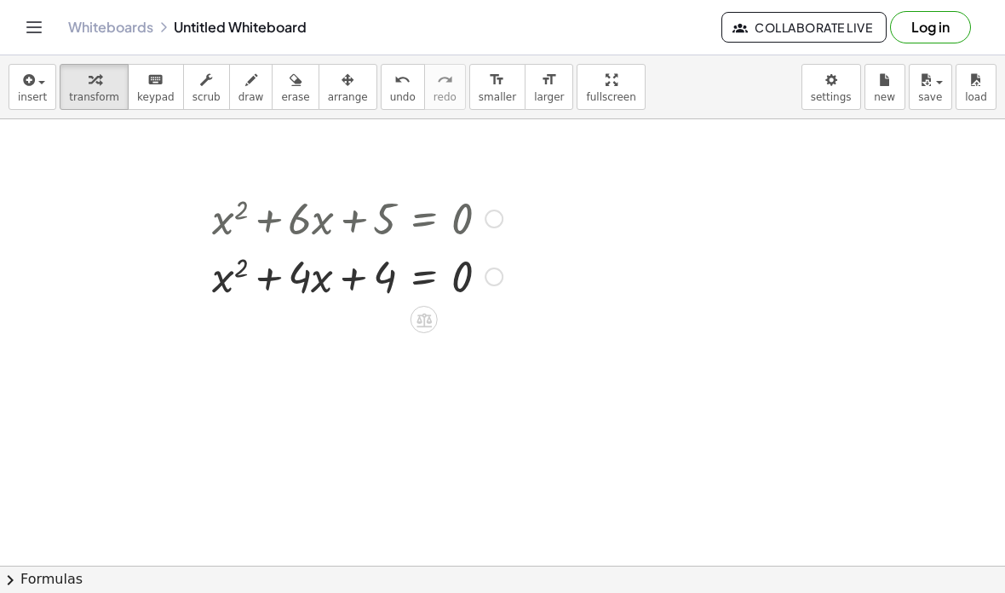
click at [429, 317] on icon at bounding box center [424, 320] width 15 height 14
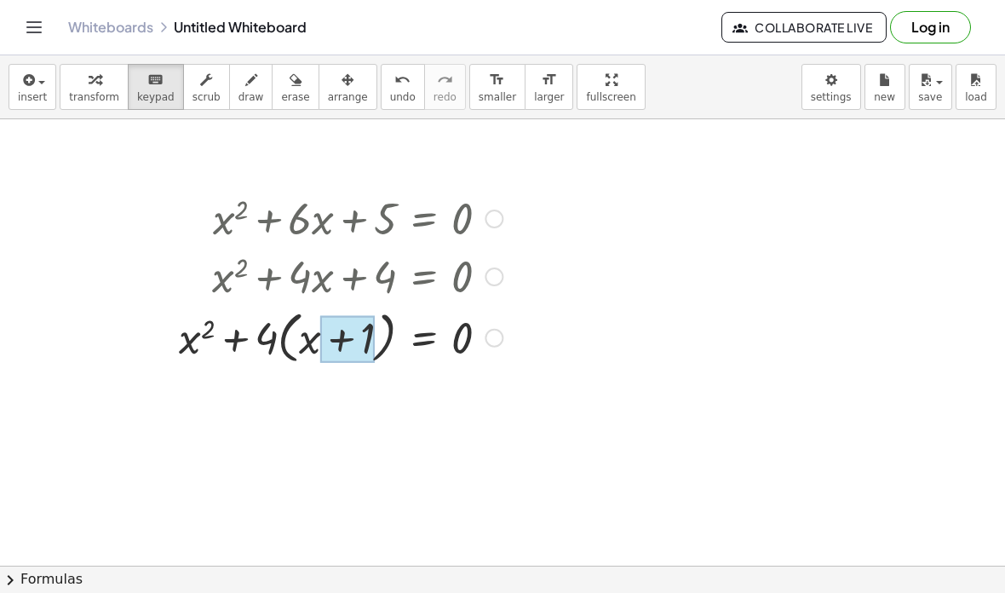
click at [335, 337] on div at bounding box center [347, 340] width 55 height 48
click at [343, 343] on div at bounding box center [347, 340] width 55 height 48
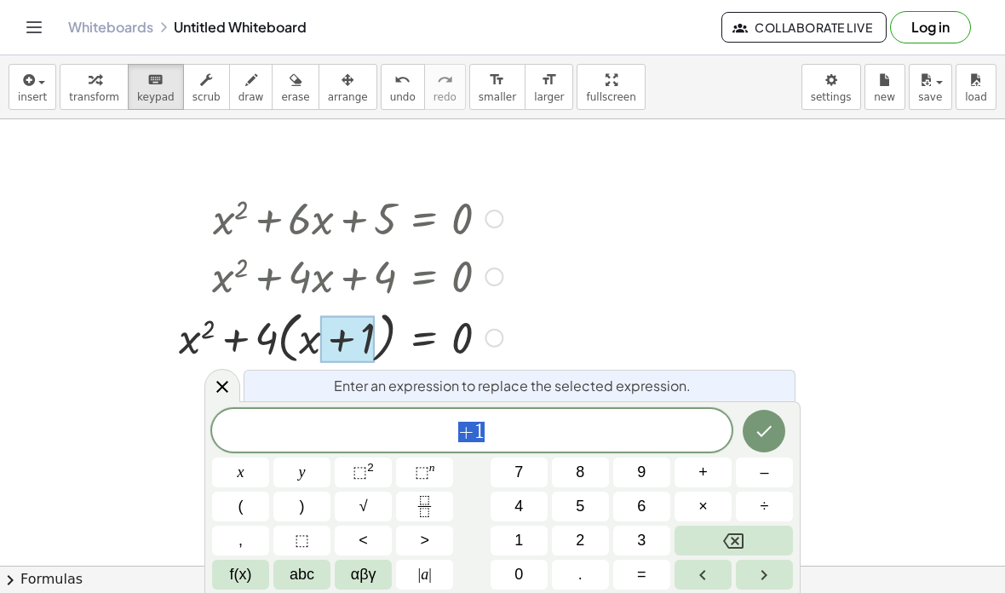
click at [227, 367] on div at bounding box center [340, 336] width 341 height 65
click at [226, 383] on icon at bounding box center [222, 387] width 12 height 12
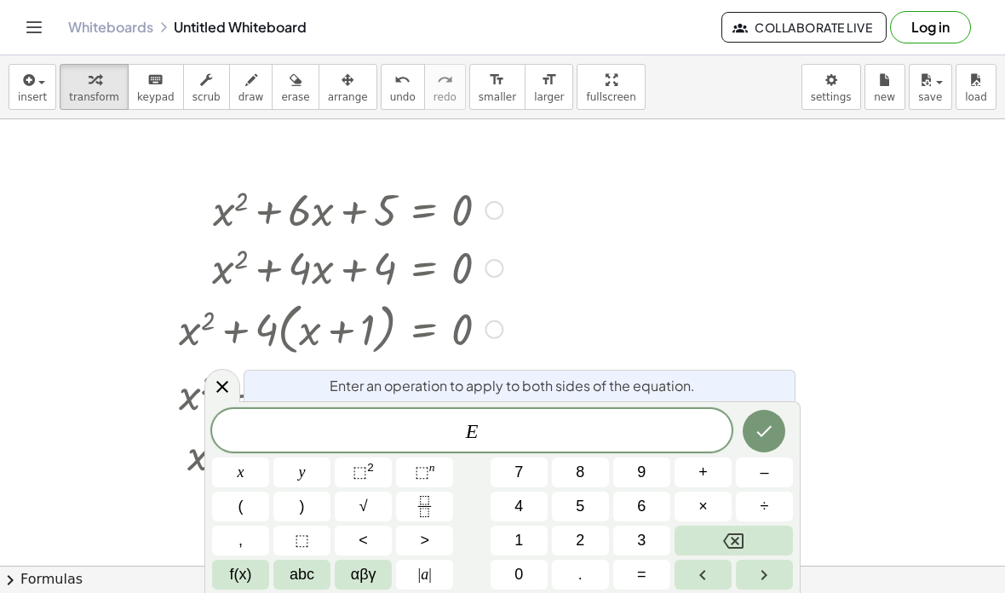
click at [413, 517] on button "Fraction" at bounding box center [424, 507] width 57 height 30
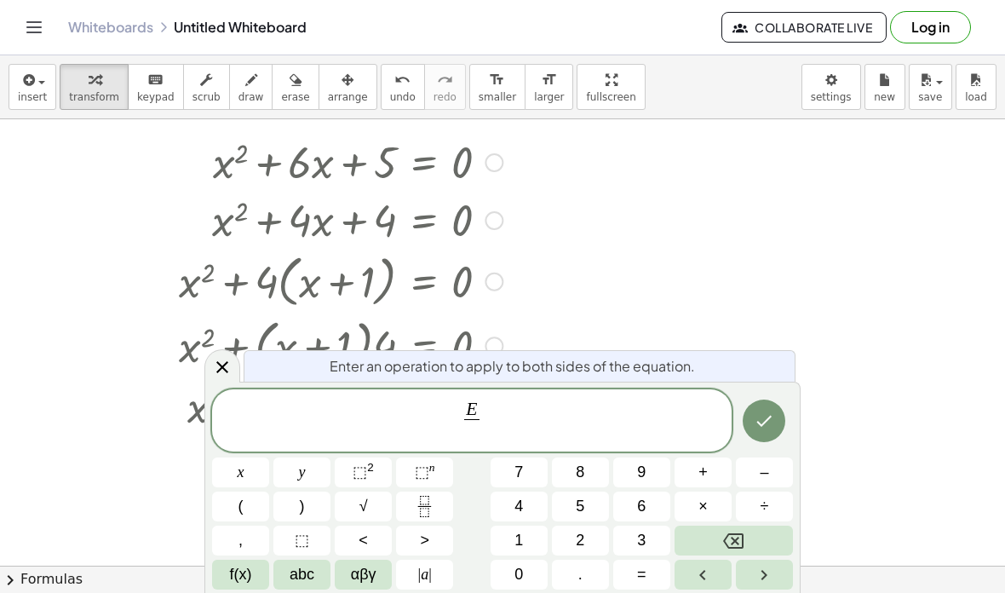
click at [220, 366] on icon at bounding box center [222, 367] width 20 height 20
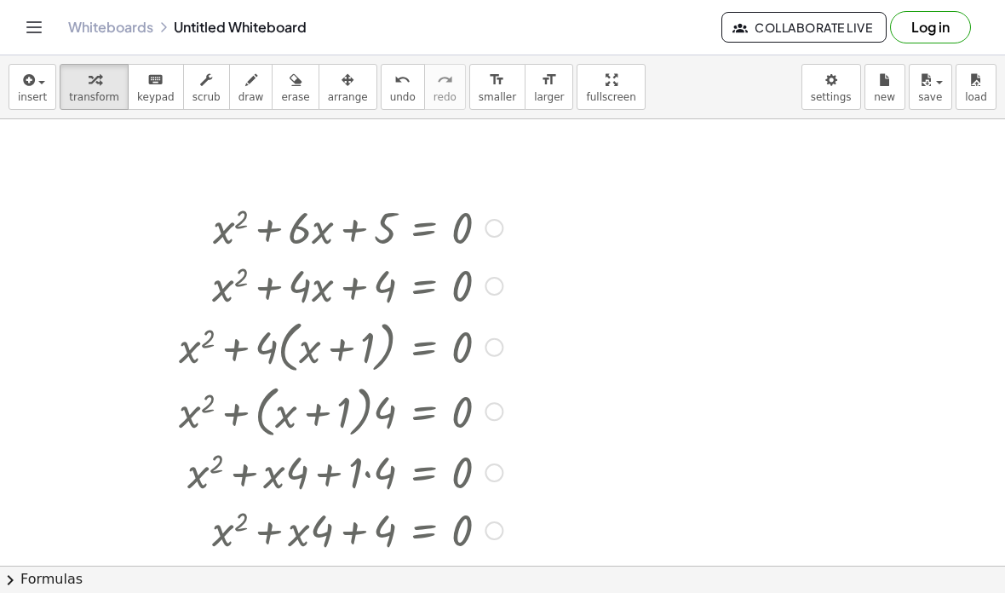
scroll to position [-1, 0]
click at [43, 87] on div "button" at bounding box center [32, 79] width 29 height 20
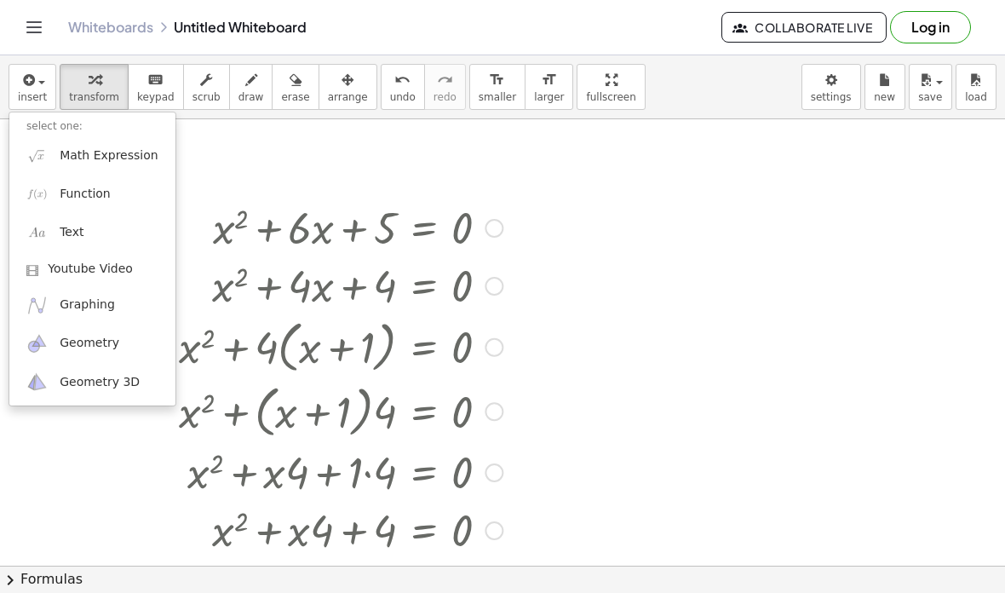
click at [66, 348] on span "Geometry" at bounding box center [90, 343] width 60 height 17
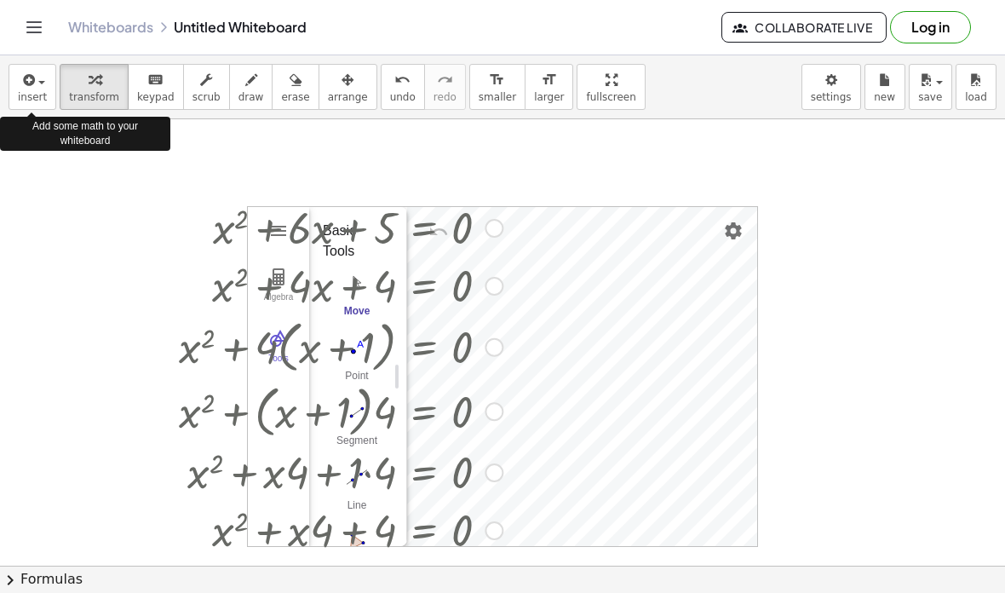
click at [27, 83] on icon "button" at bounding box center [27, 80] width 15 height 20
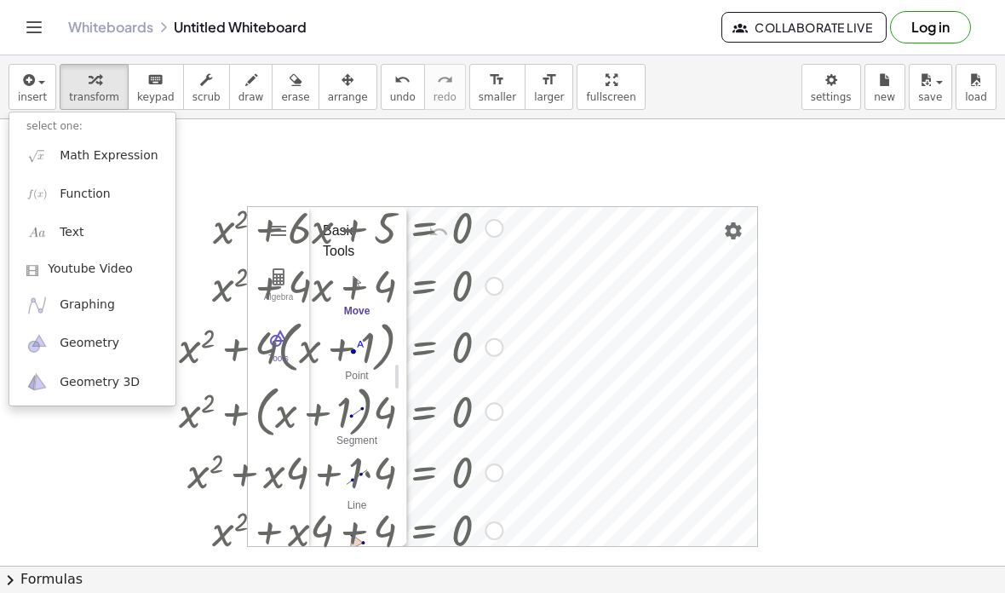
click at [25, 76] on div at bounding box center [502, 296] width 1005 height 593
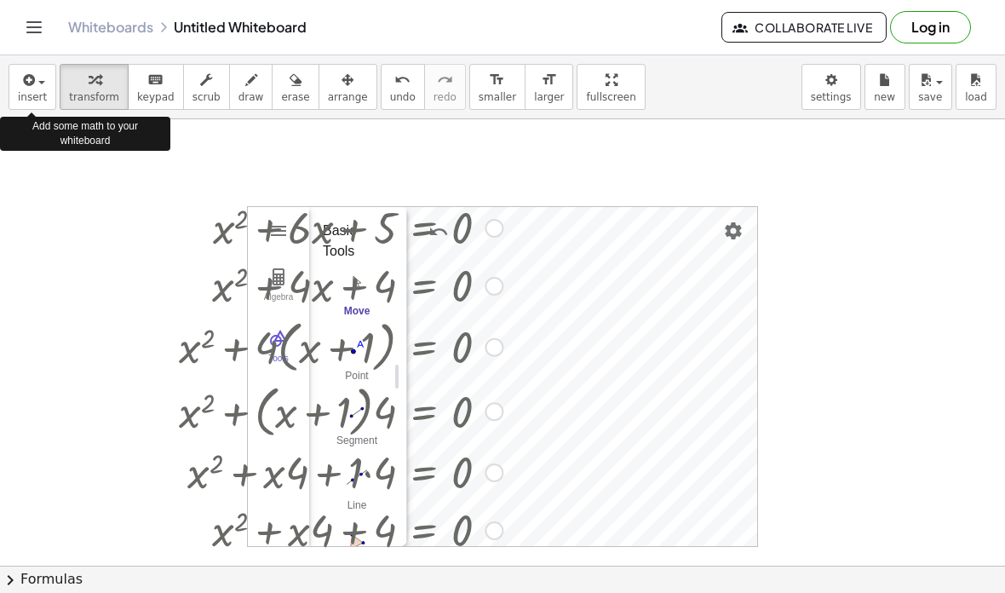
click at [24, 78] on icon "button" at bounding box center [27, 80] width 15 height 20
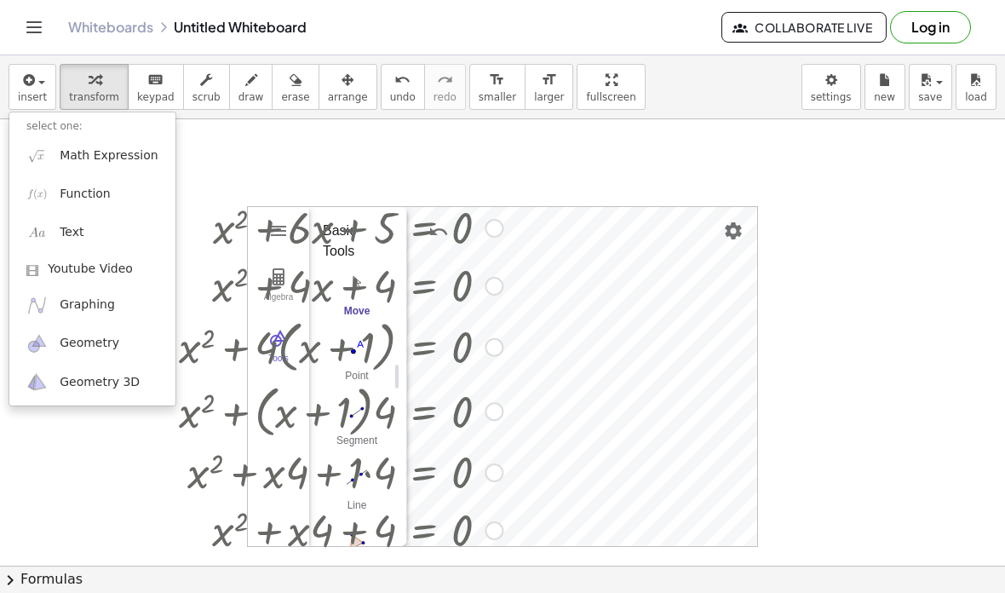
click at [34, 81] on div at bounding box center [502, 296] width 1005 height 593
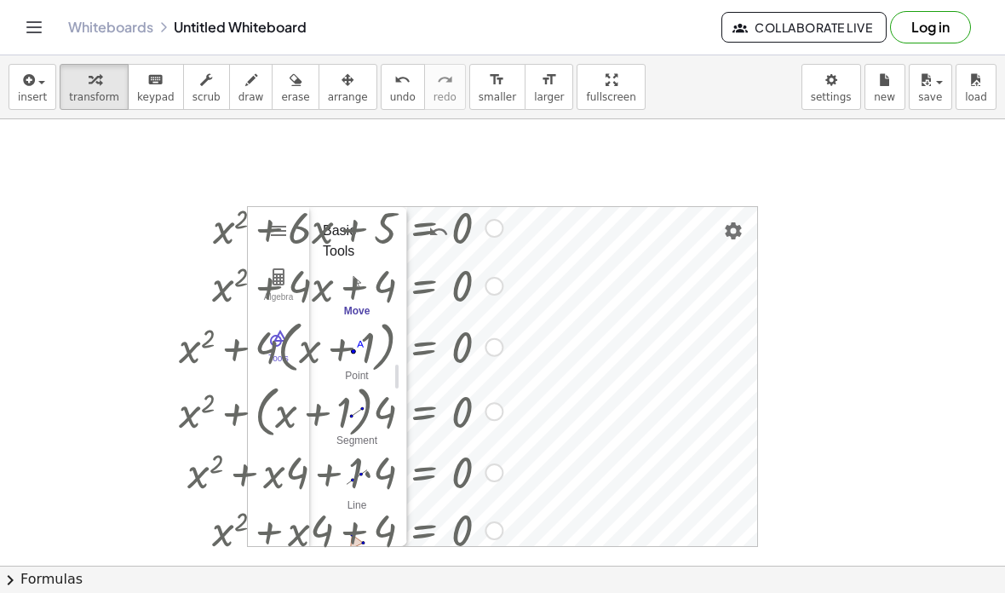
click at [742, 228] on img "Settings" at bounding box center [733, 231] width 20 height 20
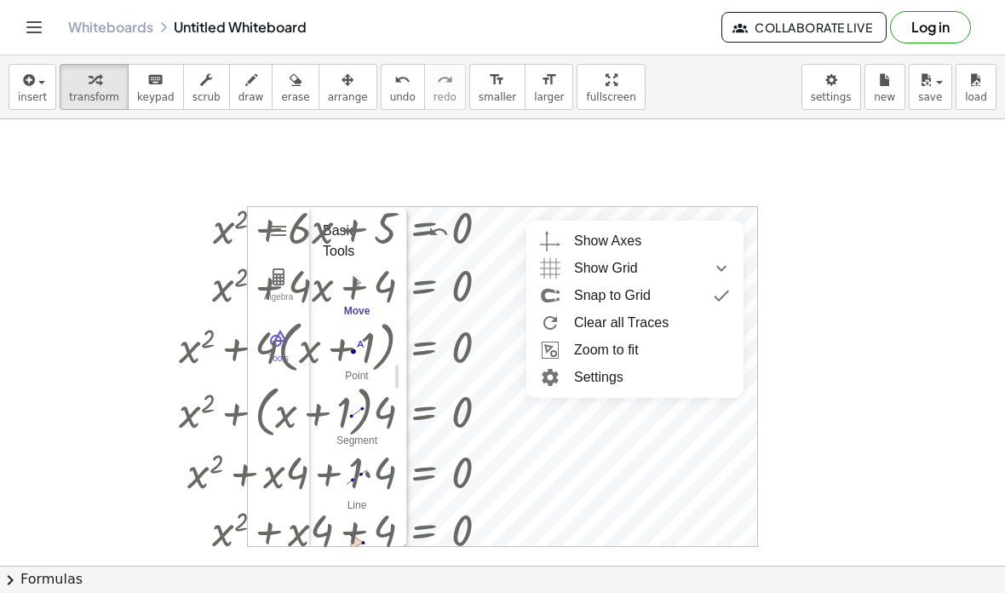
click at [748, 233] on button "Settings" at bounding box center [733, 231] width 31 height 31
click at [623, 386] on li "Settings" at bounding box center [634, 377] width 217 height 27
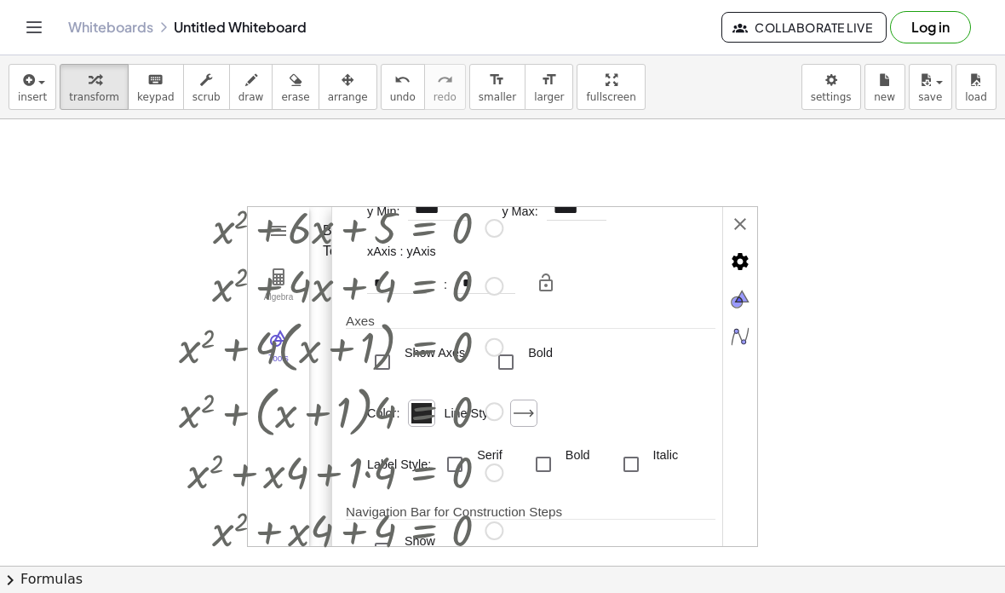
scroll to position [129, 0]
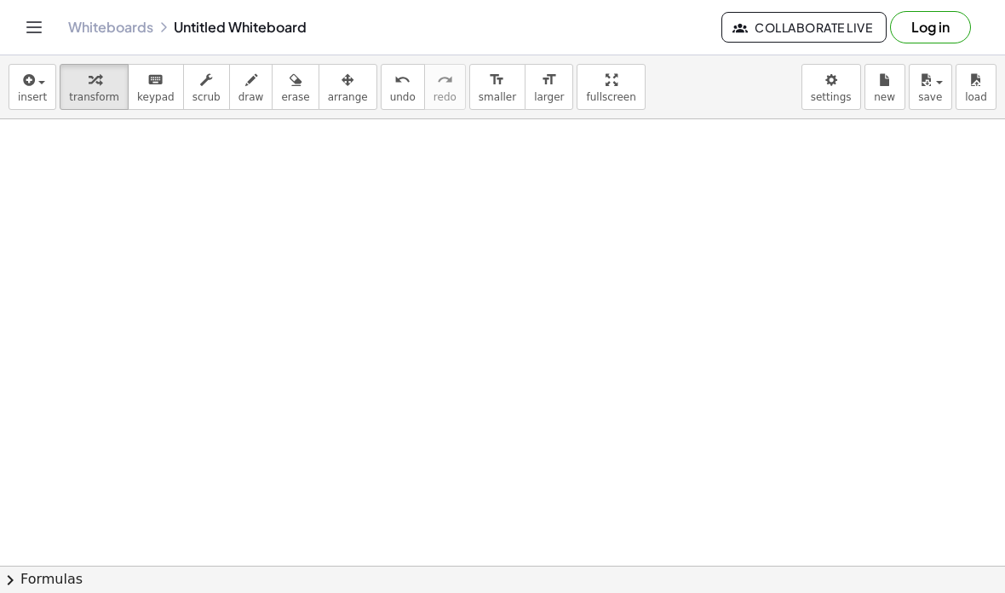
click at [30, 89] on icon "button" at bounding box center [27, 80] width 15 height 20
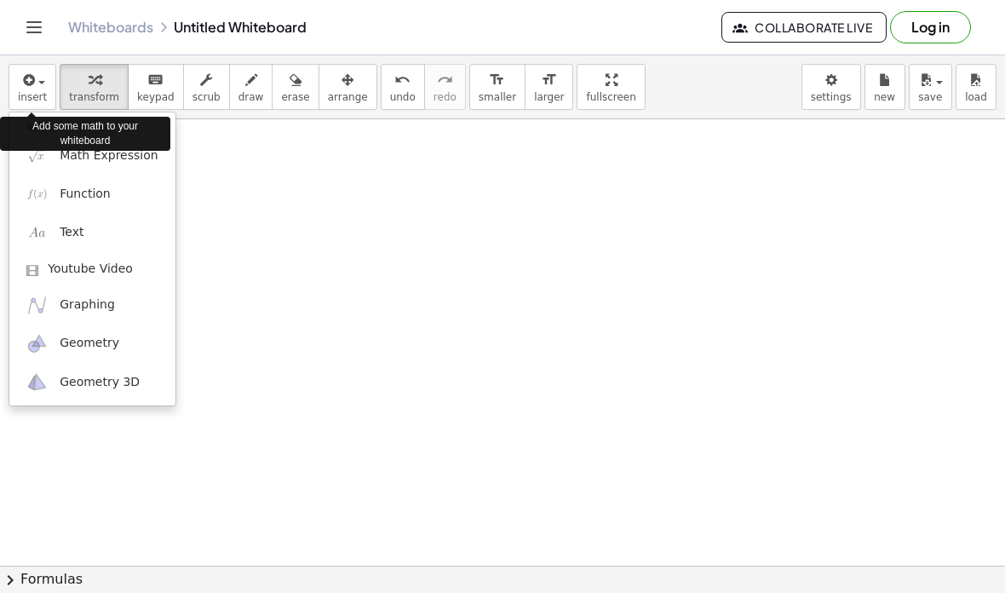
click at [127, 157] on span "Math Expression" at bounding box center [109, 155] width 98 height 17
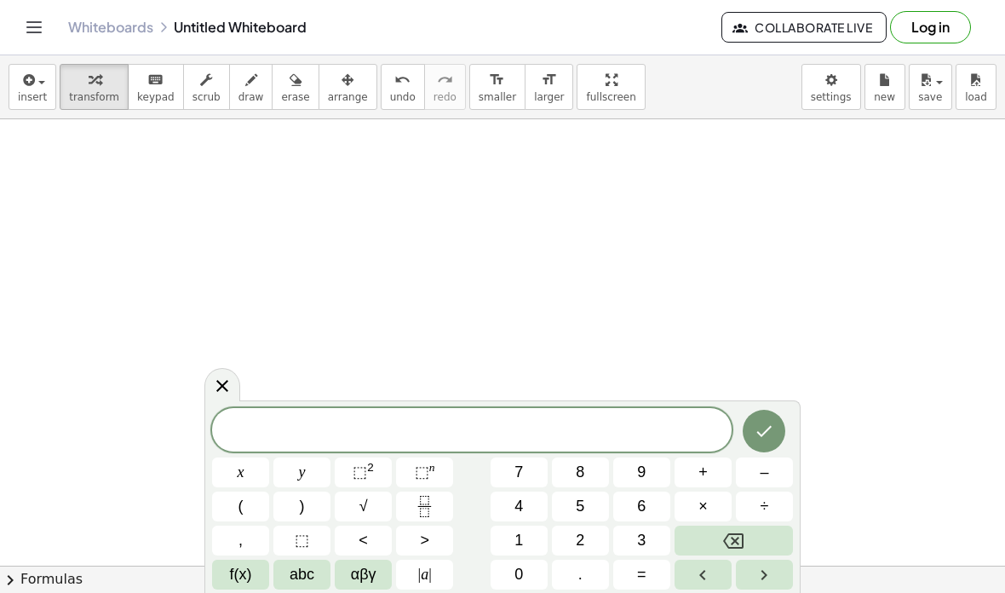
click at [514, 534] on button "1" at bounding box center [519, 541] width 57 height 30
click at [514, 533] on button "1" at bounding box center [519, 541] width 57 height 30
click at [519, 567] on span "0" at bounding box center [519, 574] width 9 height 23
click at [518, 567] on span "0" at bounding box center [519, 574] width 9 height 23
click at [515, 568] on span "0" at bounding box center [519, 574] width 9 height 23
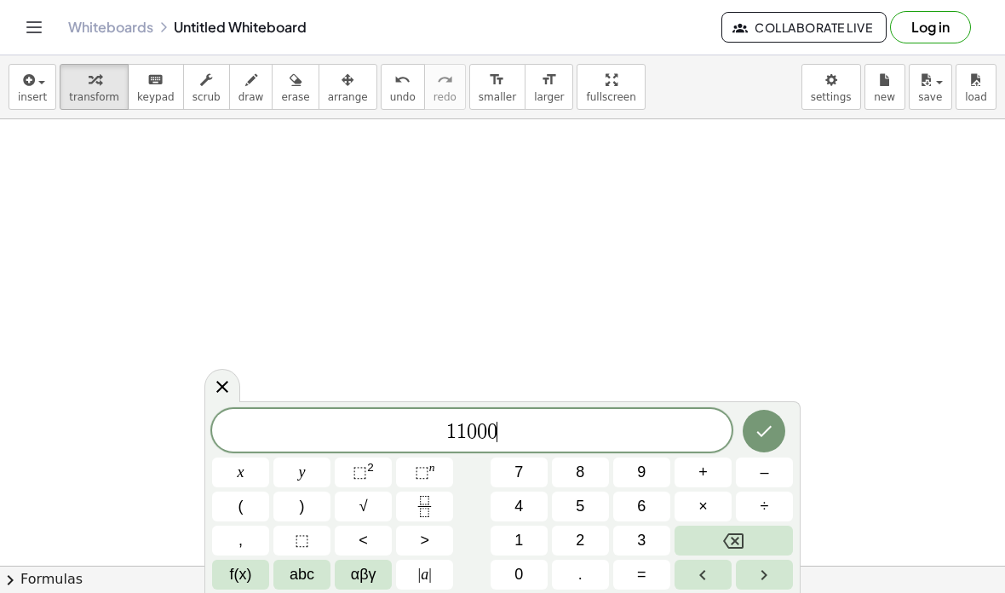
click at [515, 567] on span "0" at bounding box center [519, 574] width 9 height 23
click at [727, 520] on button "×" at bounding box center [703, 507] width 57 height 30
click at [729, 522] on div "1 1 0 0 0 0 0 · ​ x y ⬚ 2 ⬚ n 7 8 9 + – ( ) √ 4 5 6 × ÷ , ⬚ < > 1 2 3 f(x) abc …" at bounding box center [502, 499] width 581 height 181
click at [728, 521] on button "×" at bounding box center [703, 507] width 57 height 30
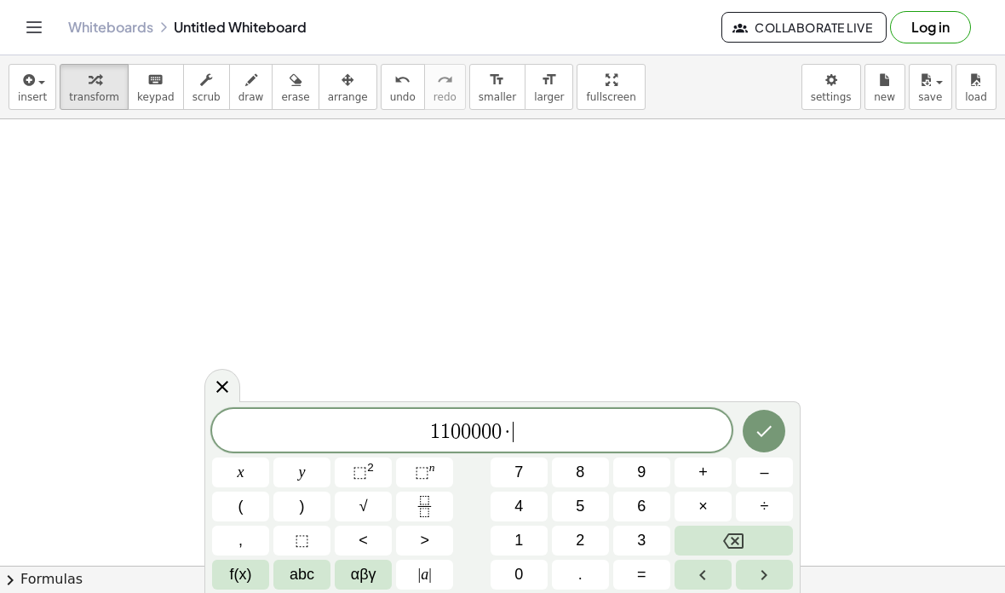
click at [729, 523] on div "1 1 0 0 0 0 0 · ​ x y ⬚ 2 ⬚ n 7 8 9 + – ( ) √ 4 5 6 × ÷ , ⬚ < > 1 2 3 f(x) abc …" at bounding box center [502, 499] width 581 height 181
click at [728, 528] on button "Backspace" at bounding box center [734, 541] width 118 height 30
click at [730, 531] on icon "Backspace" at bounding box center [733, 541] width 20 height 20
click at [730, 536] on icon "Backspace" at bounding box center [733, 541] width 20 height 20
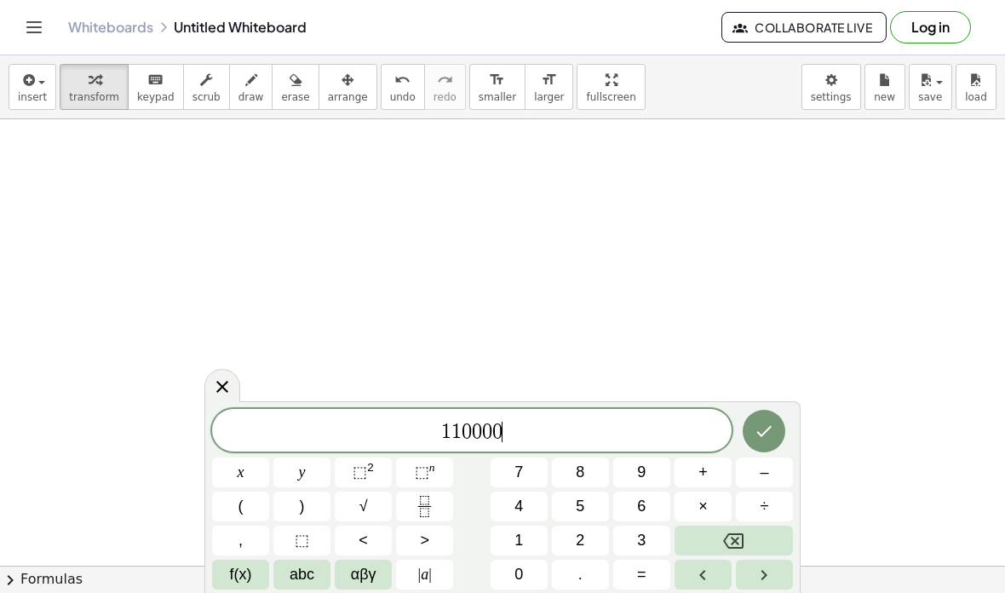
click at [730, 536] on icon "Backspace" at bounding box center [733, 541] width 20 height 20
click at [734, 539] on icon "Backspace" at bounding box center [733, 540] width 20 height 15
click at [736, 541] on icon "Backspace" at bounding box center [733, 540] width 20 height 15
click at [735, 541] on icon "Backspace" at bounding box center [733, 540] width 20 height 15
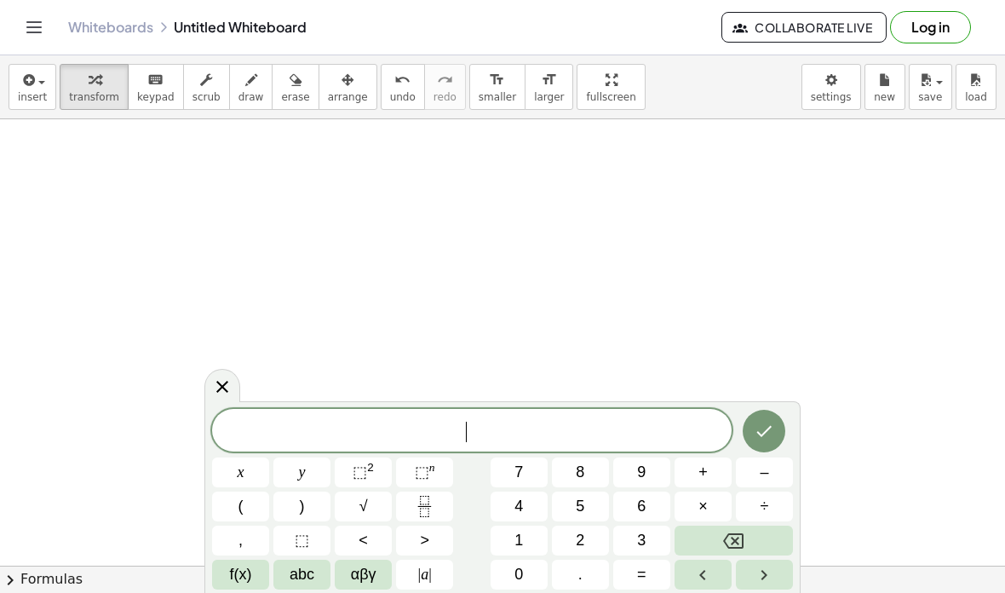
click at [727, 541] on icon "Backspace" at bounding box center [733, 541] width 20 height 20
click at [504, 539] on button "1" at bounding box center [519, 541] width 57 height 30
click at [503, 538] on button "1" at bounding box center [519, 541] width 57 height 30
click at [412, 469] on button "⬚ n" at bounding box center [424, 472] width 57 height 30
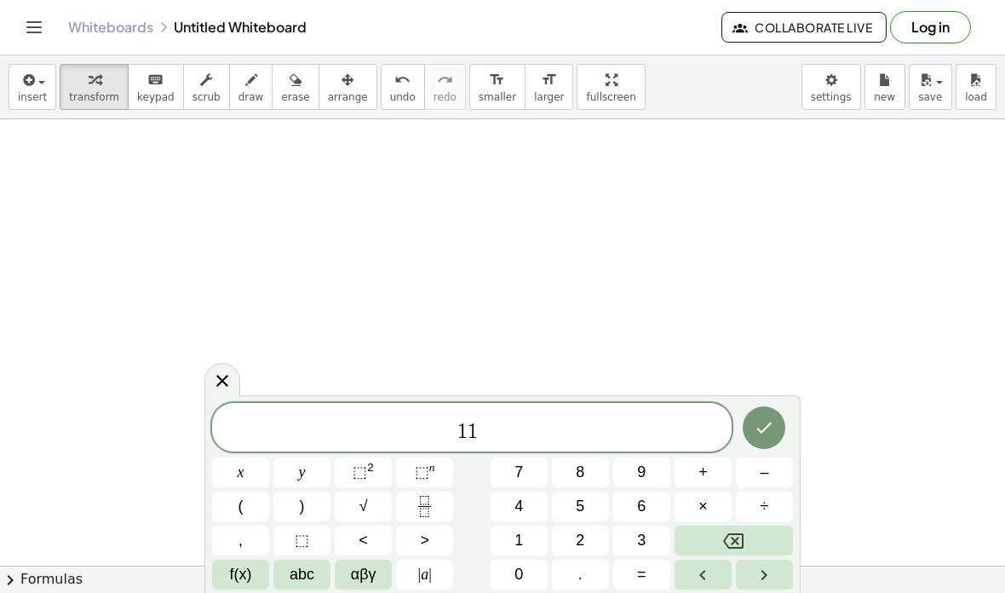
click at [728, 543] on icon "Backspace" at bounding box center [733, 541] width 20 height 20
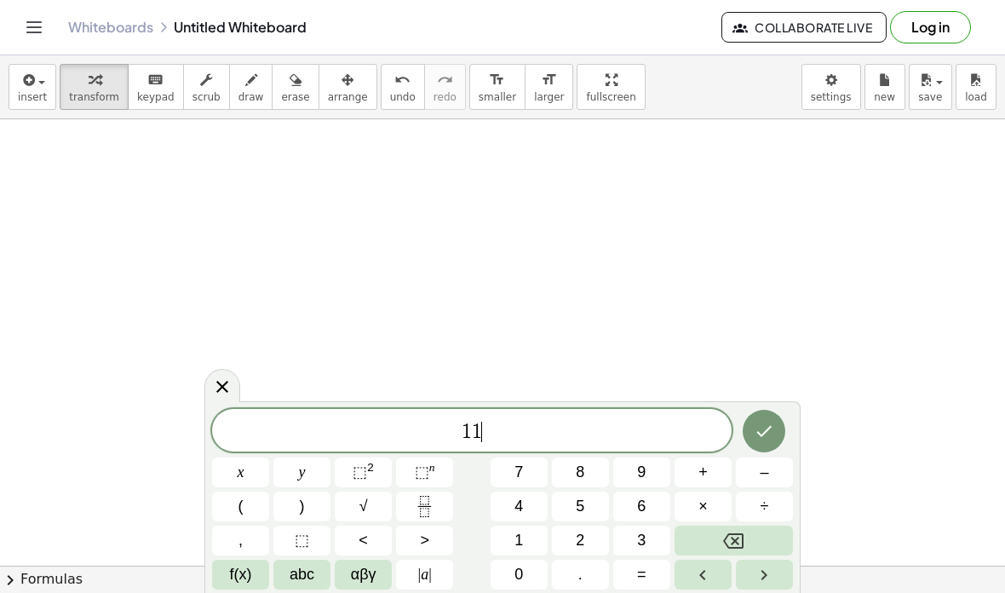
click at [727, 542] on icon "Backspace" at bounding box center [733, 541] width 20 height 20
click at [728, 539] on icon "Backspace" at bounding box center [733, 541] width 20 height 20
click at [510, 538] on button "1" at bounding box center [519, 541] width 57 height 30
click at [509, 573] on button "0" at bounding box center [519, 575] width 57 height 30
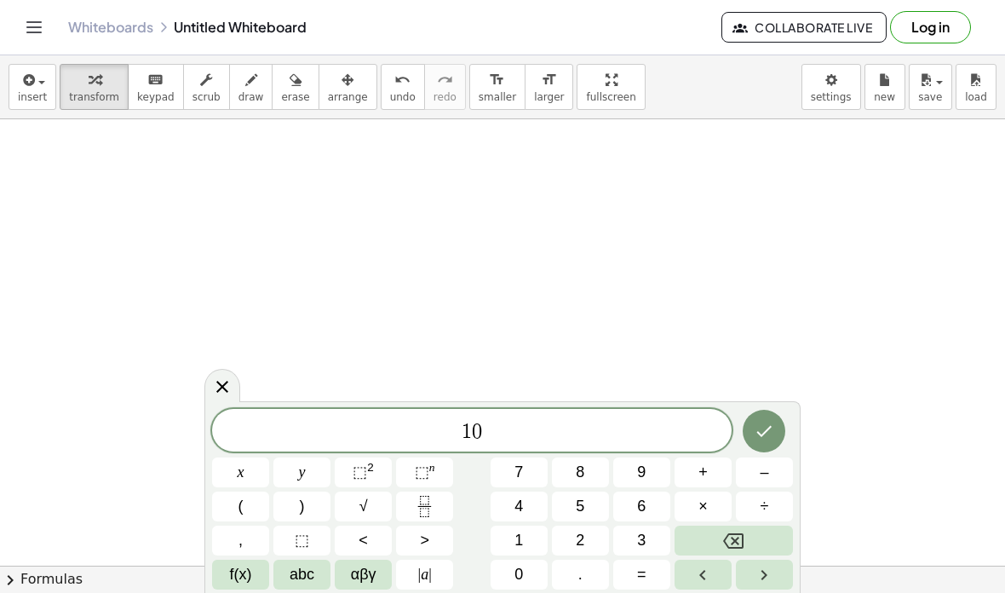
click at [428, 471] on span "⬚" at bounding box center [422, 471] width 14 height 17
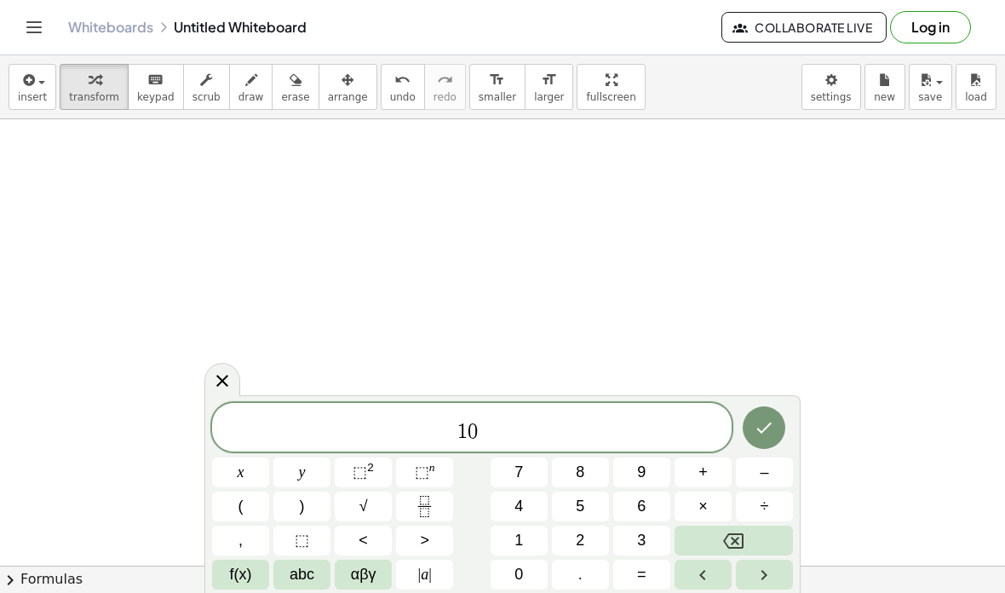
click at [513, 537] on button "1" at bounding box center [519, 541] width 57 height 30
click at [513, 536] on button "1" at bounding box center [519, 541] width 57 height 30
click at [518, 568] on span "0" at bounding box center [519, 574] width 9 height 23
click at [738, 529] on button "Backspace" at bounding box center [734, 541] width 118 height 30
click at [737, 528] on button "Backspace" at bounding box center [734, 541] width 118 height 30
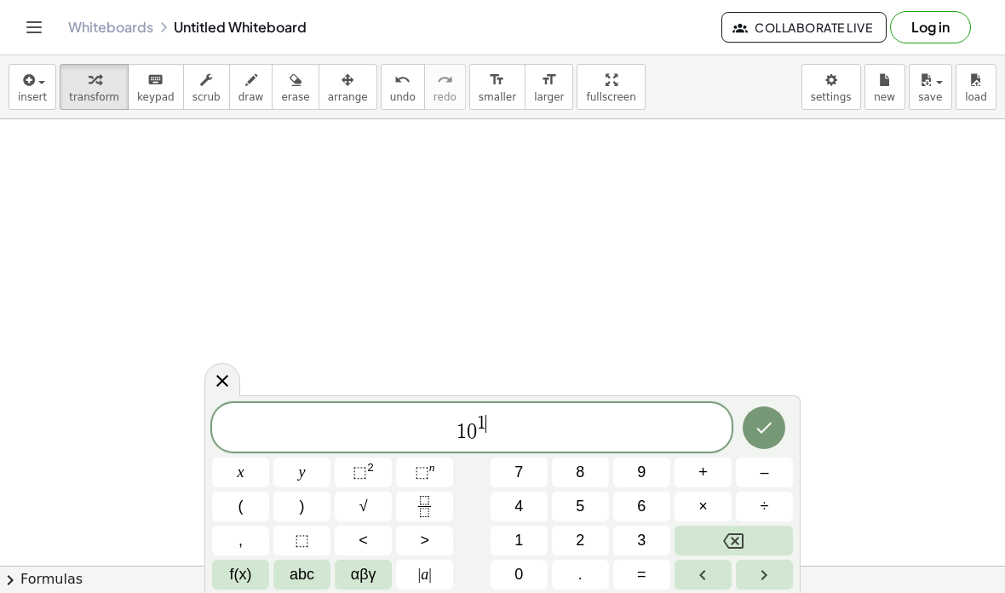
click at [509, 564] on button "0" at bounding box center [519, 575] width 57 height 30
click at [766, 423] on icon "Done" at bounding box center [764, 427] width 20 height 20
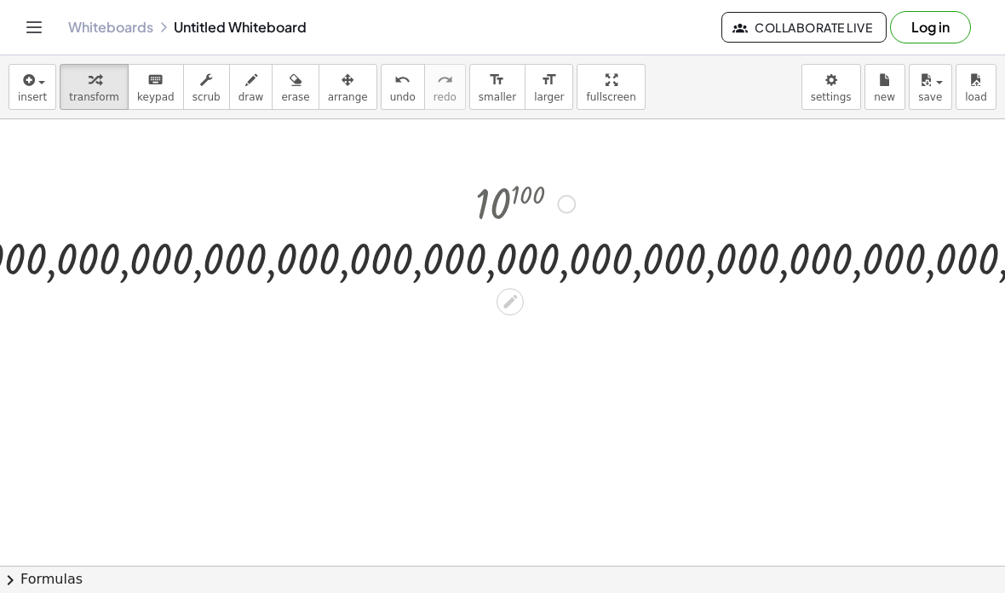
scroll to position [0, 693]
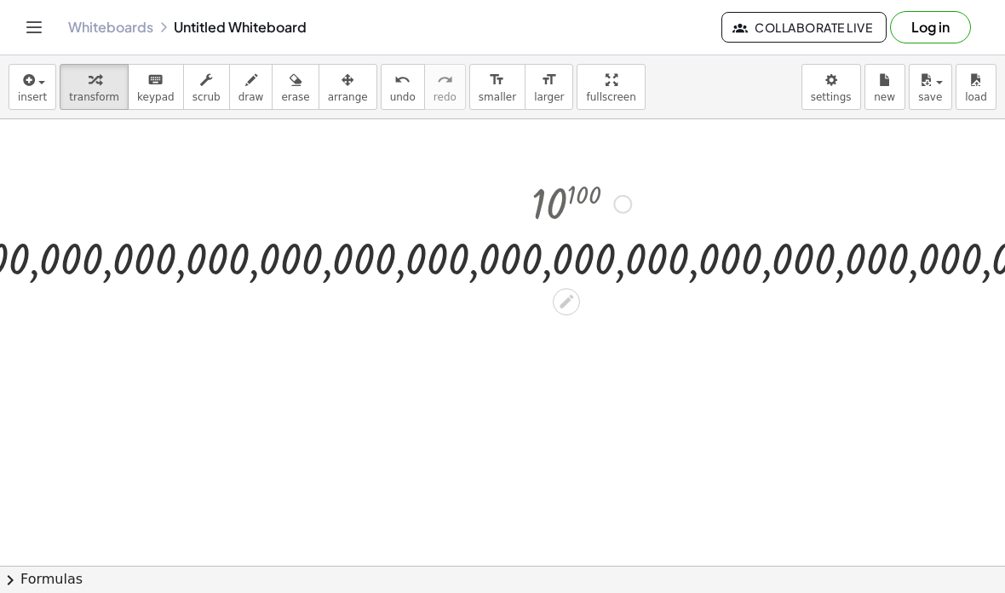
click at [561, 292] on div at bounding box center [566, 301] width 27 height 27
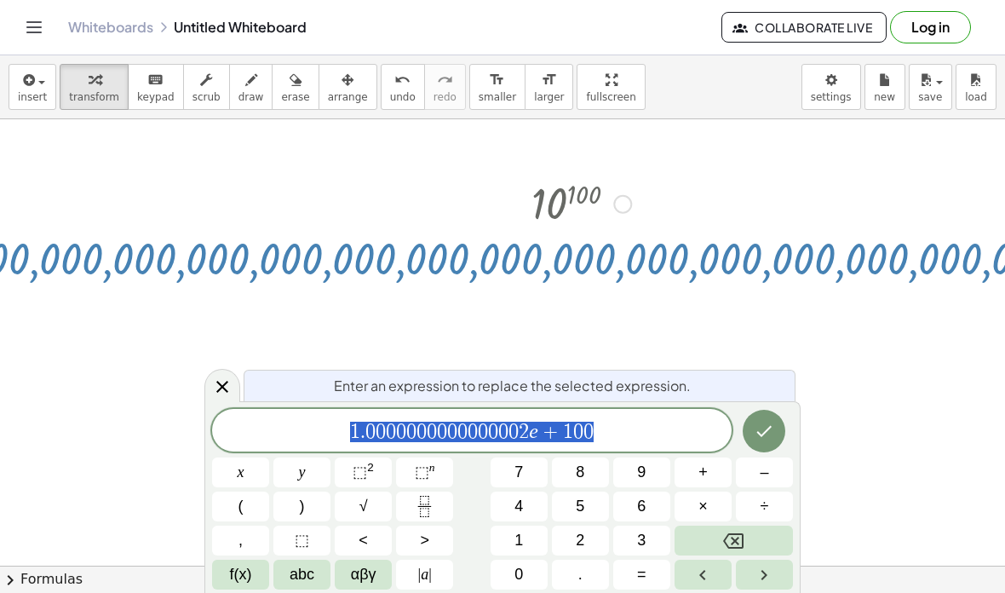
click at [762, 500] on span "÷" at bounding box center [765, 506] width 9 height 23
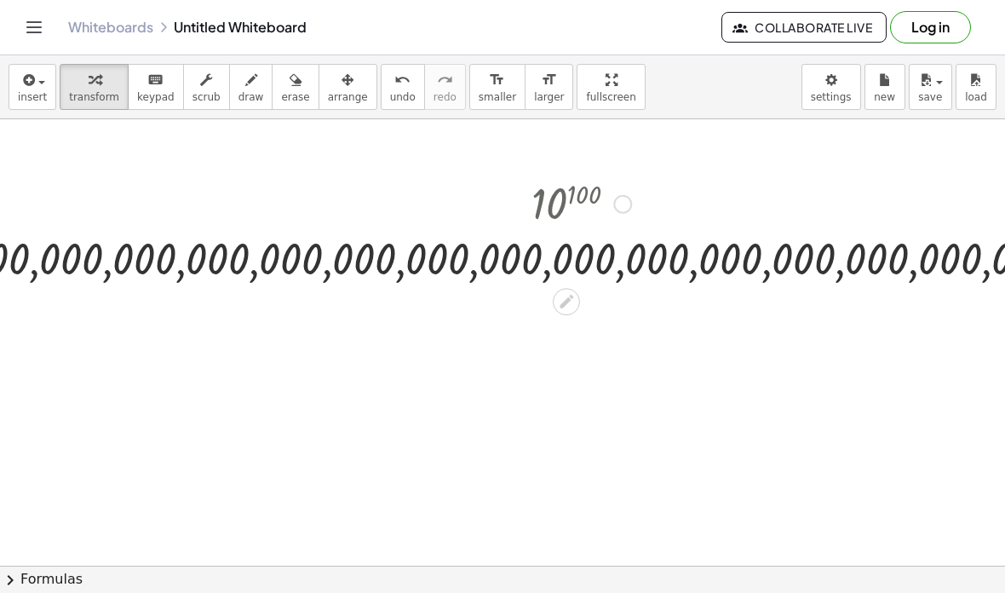
click at [566, 302] on icon at bounding box center [567, 302] width 14 height 14
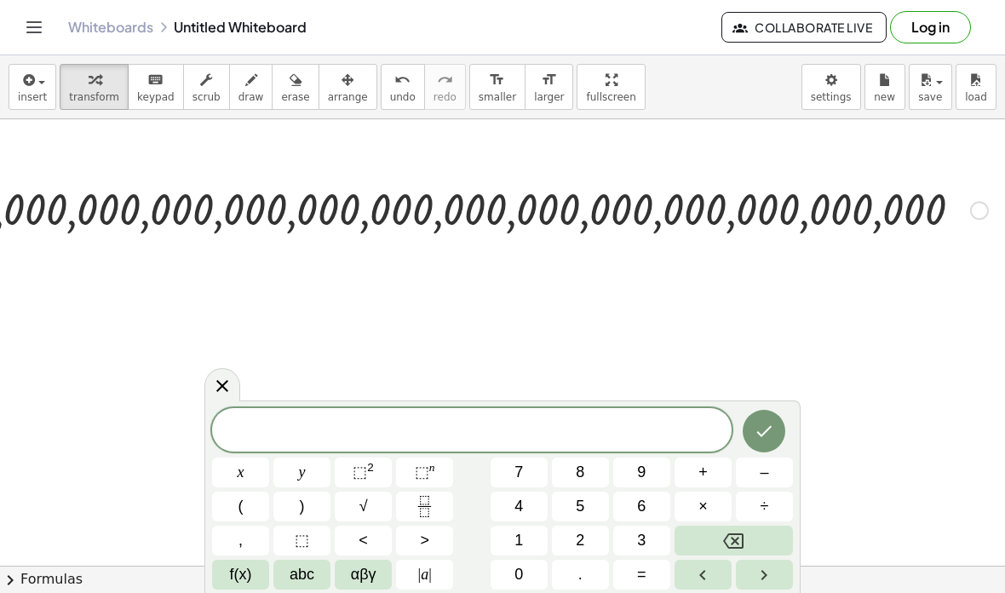
scroll to position [52, 1534]
